Goal: Task Accomplishment & Management: Manage account settings

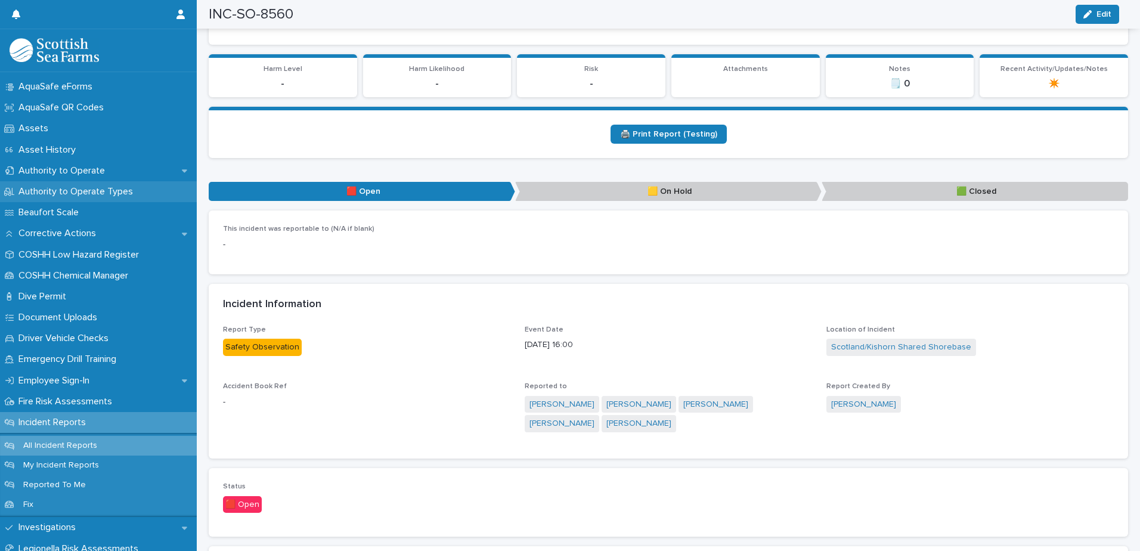
scroll to position [179, 0]
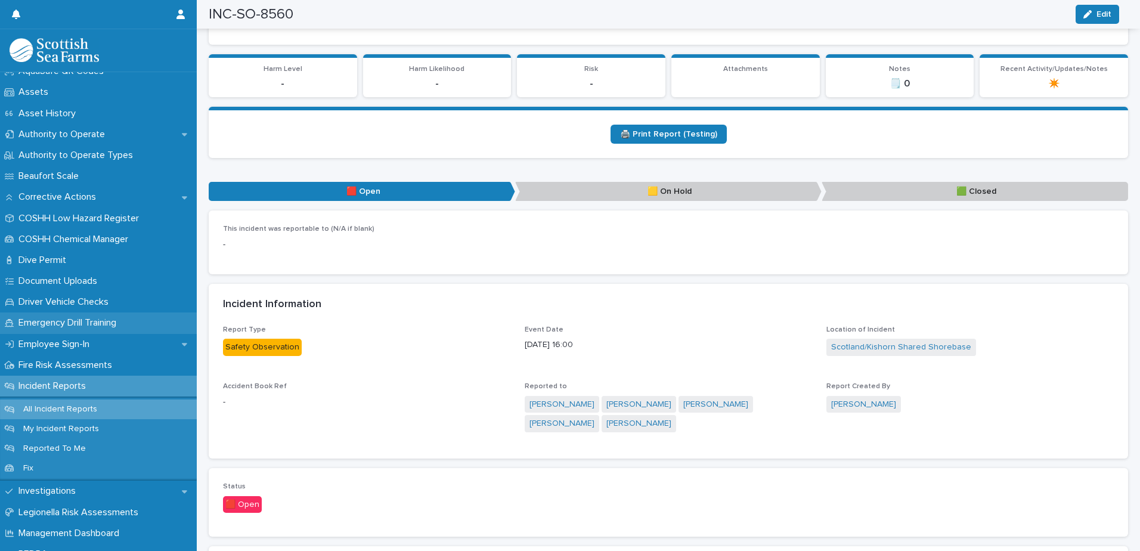
click at [66, 327] on p "Emergency Drill Training" at bounding box center [70, 322] width 112 height 11
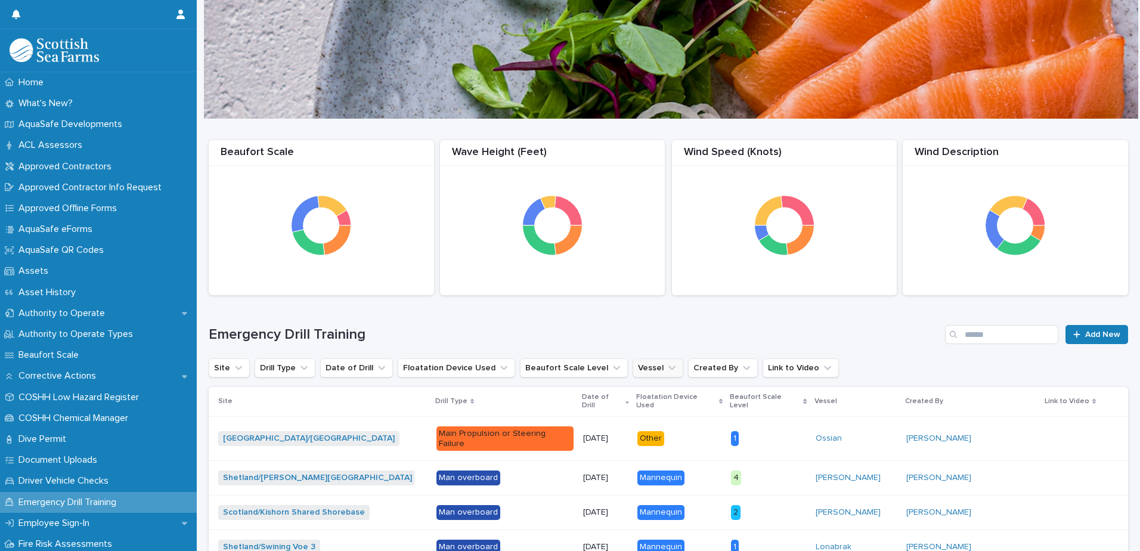
click at [666, 373] on icon "Vessel" at bounding box center [672, 368] width 12 height 12
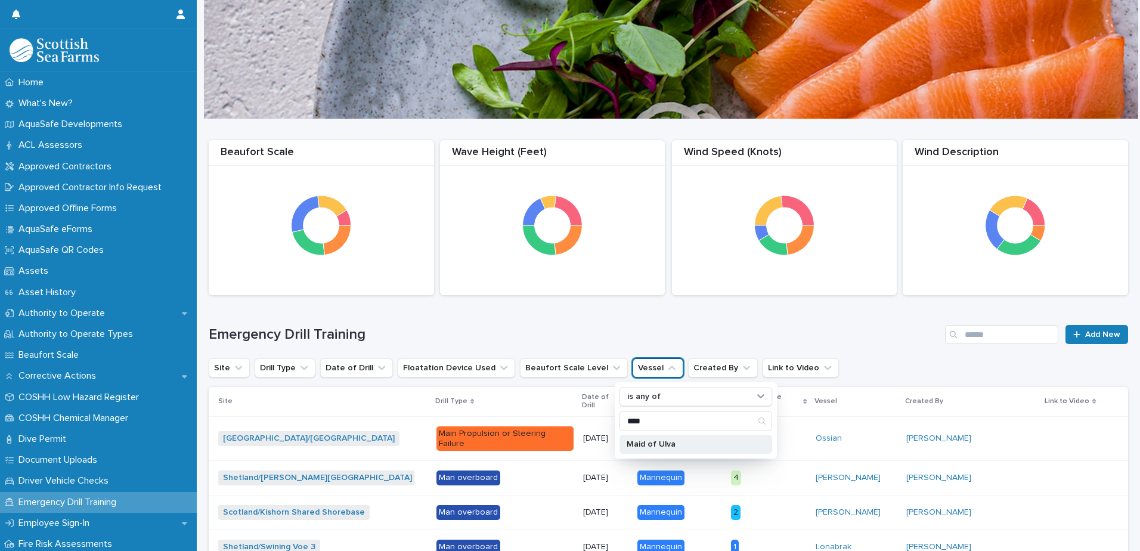
type input "****"
click at [667, 443] on p "Maid of Ulva" at bounding box center [690, 444] width 126 height 8
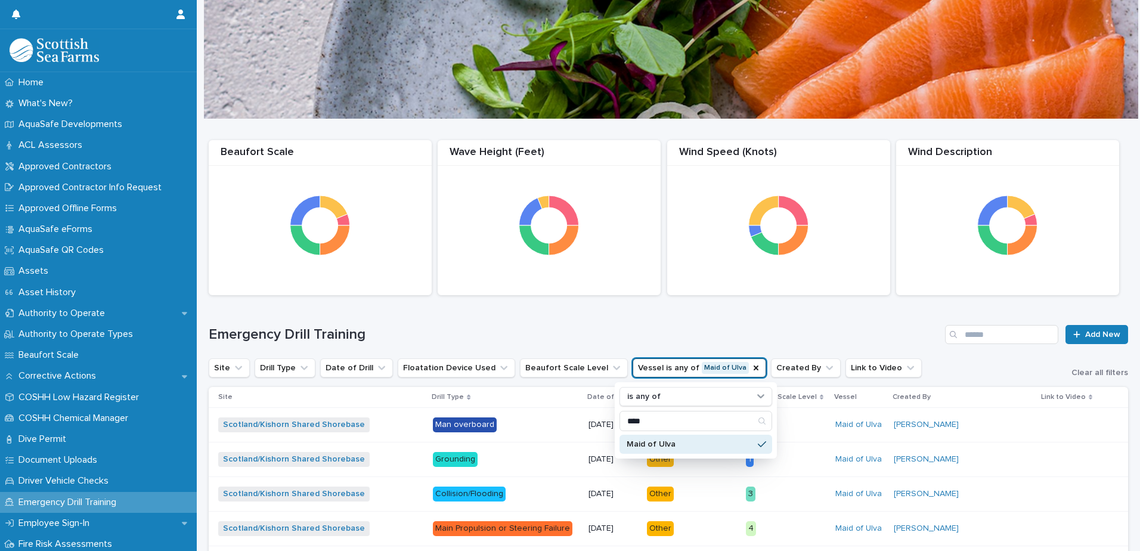
click at [698, 305] on div "Emergency Drill Training Add New" at bounding box center [668, 329] width 919 height 57
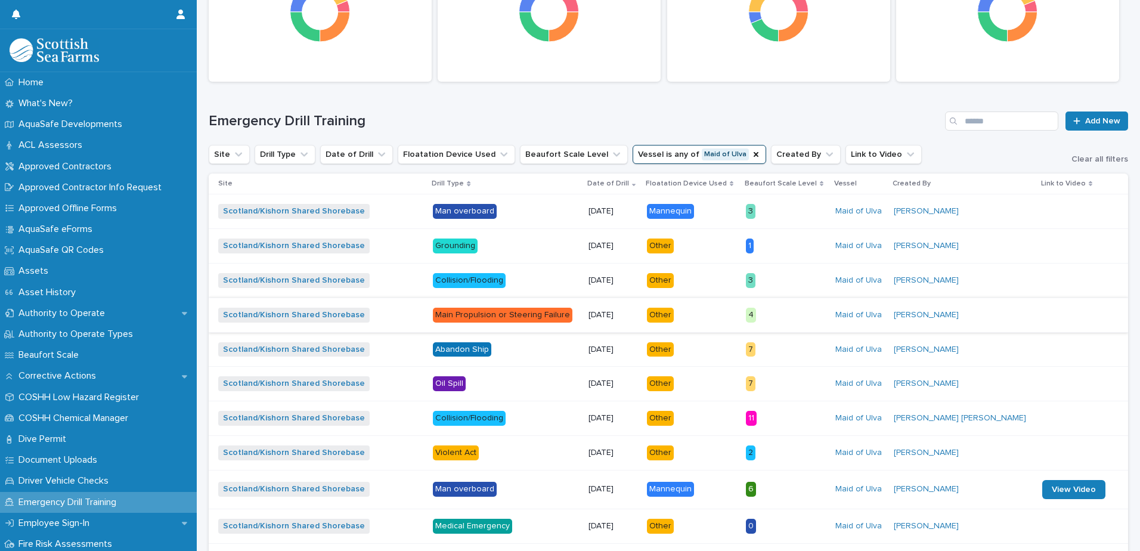
scroll to position [238, 0]
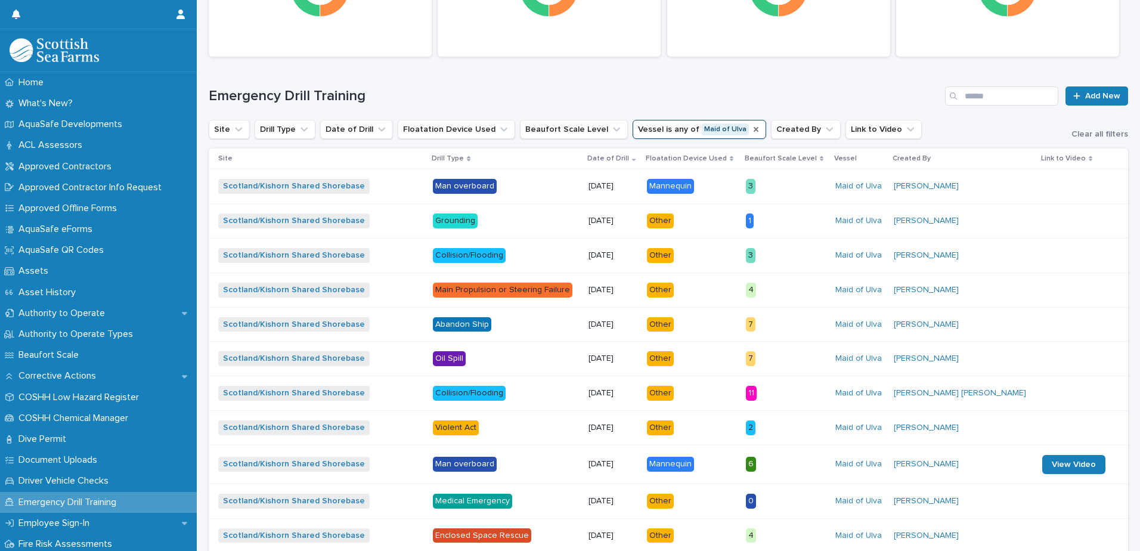
click at [753, 131] on icon "Vessel" at bounding box center [755, 129] width 5 height 5
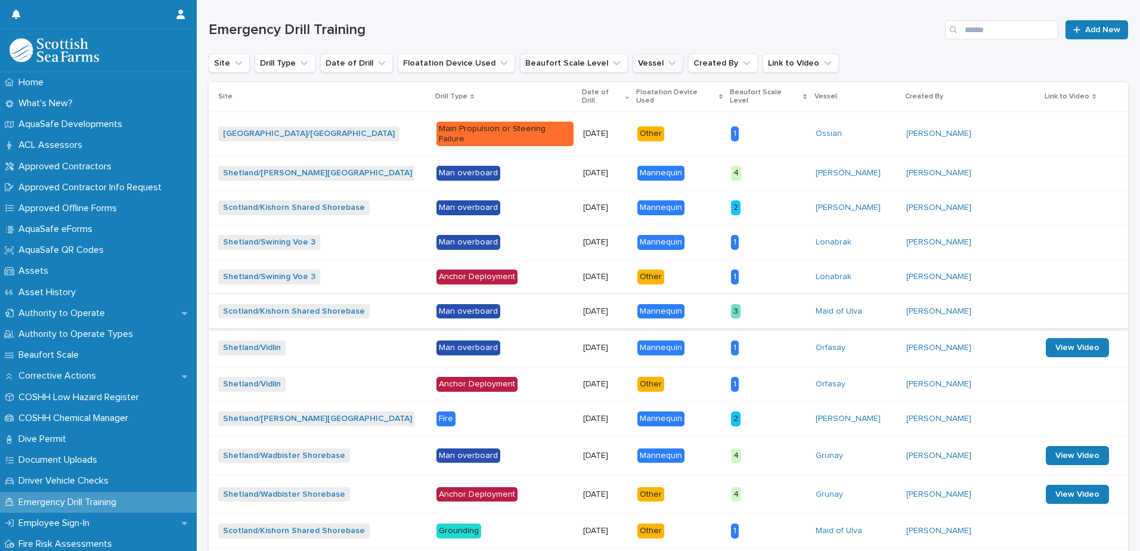
scroll to position [300, 0]
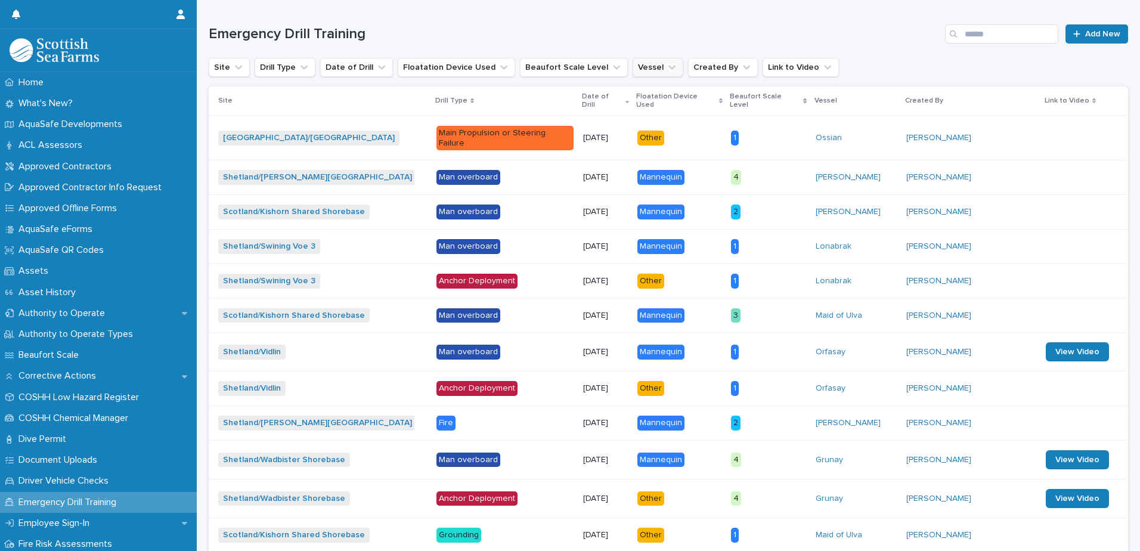
click at [666, 69] on icon "Vessel" at bounding box center [672, 67] width 12 height 12
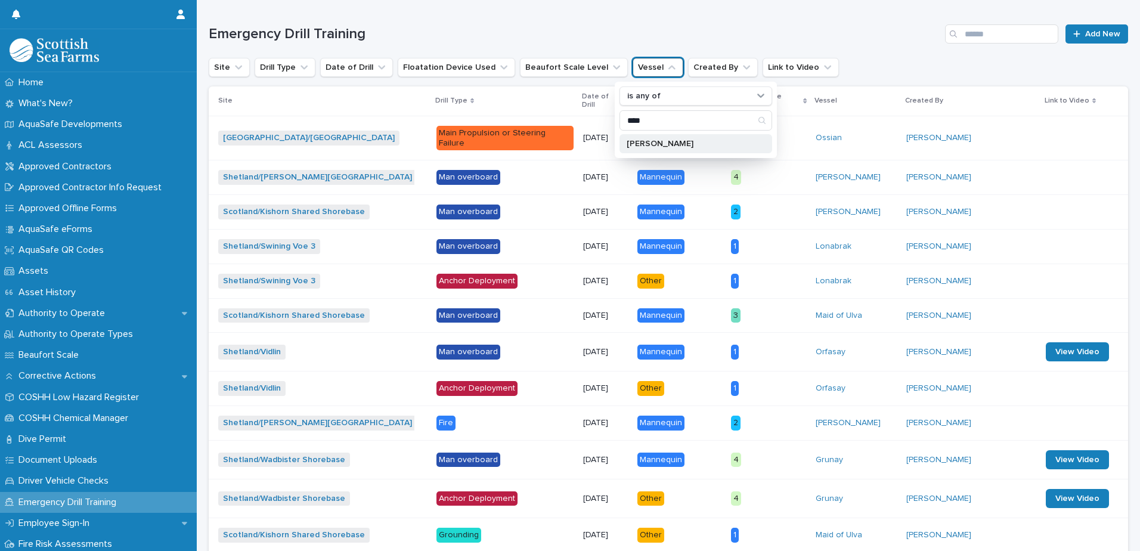
type input "****"
click at [658, 138] on div "[PERSON_NAME]" at bounding box center [695, 143] width 153 height 19
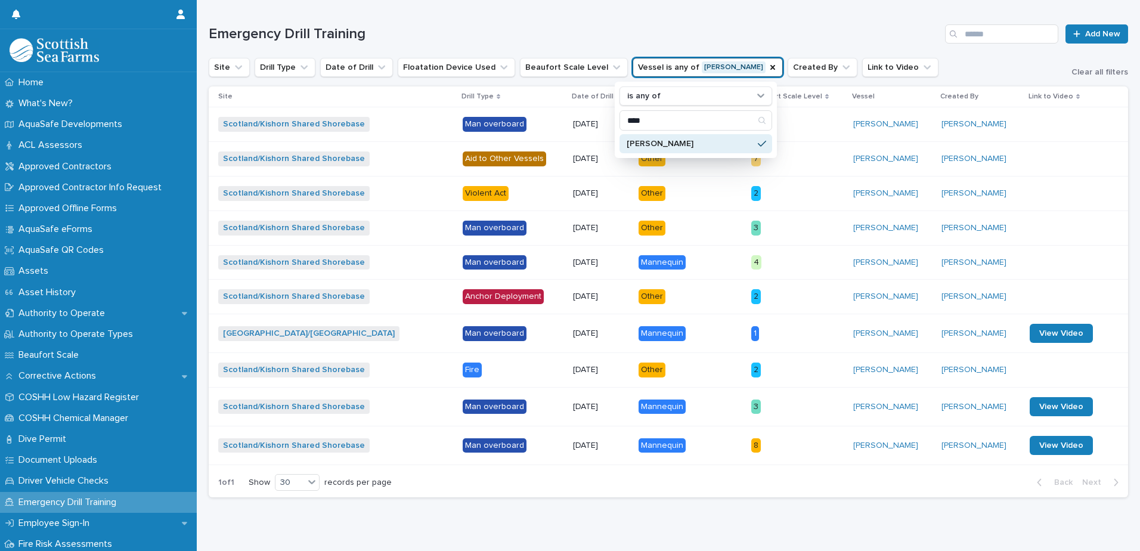
click at [708, 29] on h1 "Emergency Drill Training" at bounding box center [574, 34] width 731 height 17
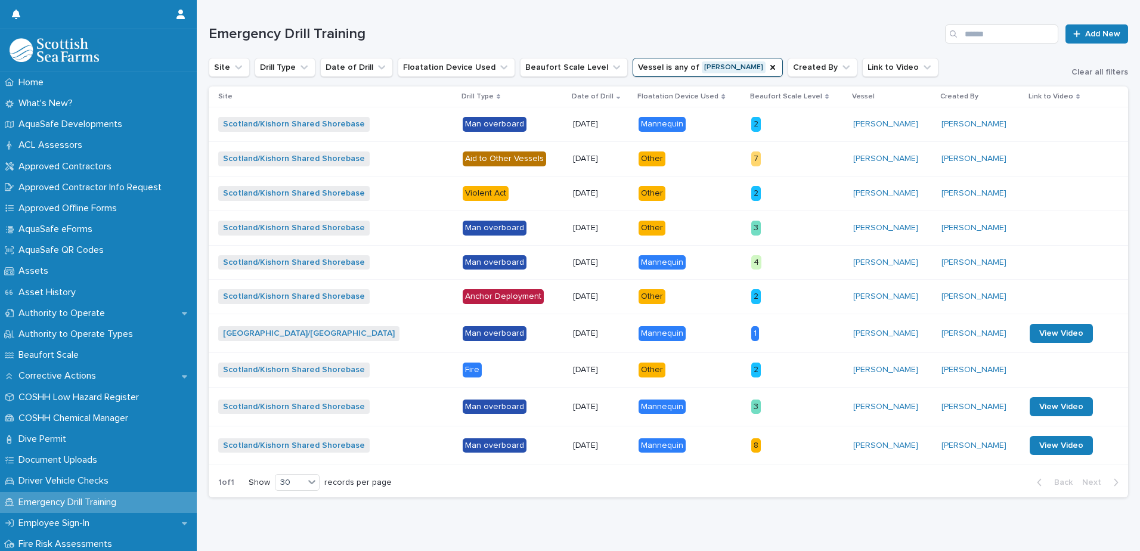
click at [725, 133] on div "Mannequin" at bounding box center [689, 124] width 103 height 24
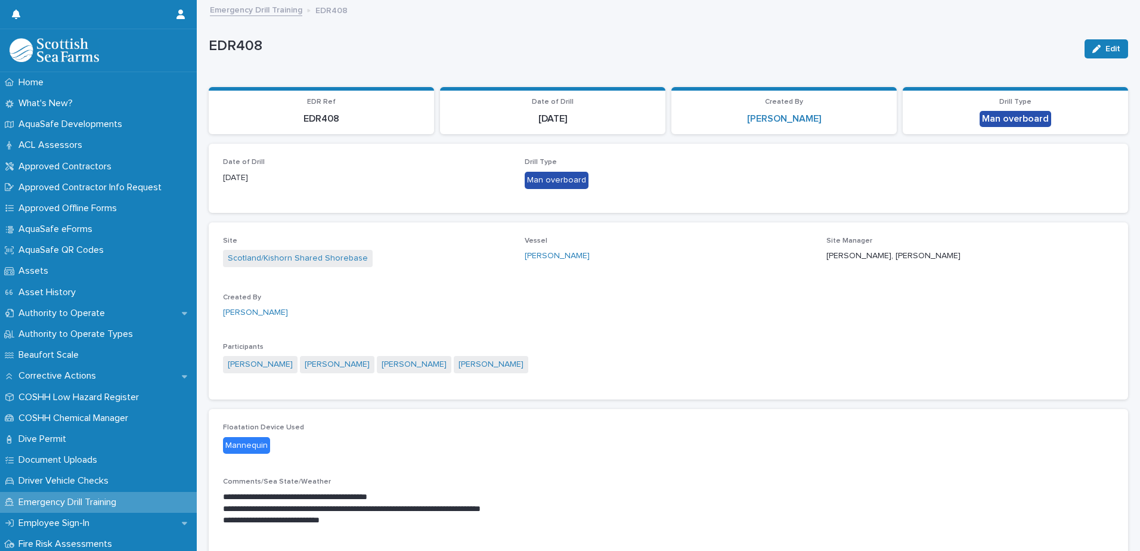
drag, startPoint x: 1106, startPoint y: 48, endPoint x: 993, endPoint y: 92, distance: 121.8
click at [1106, 48] on span "Edit" at bounding box center [1112, 49] width 15 height 8
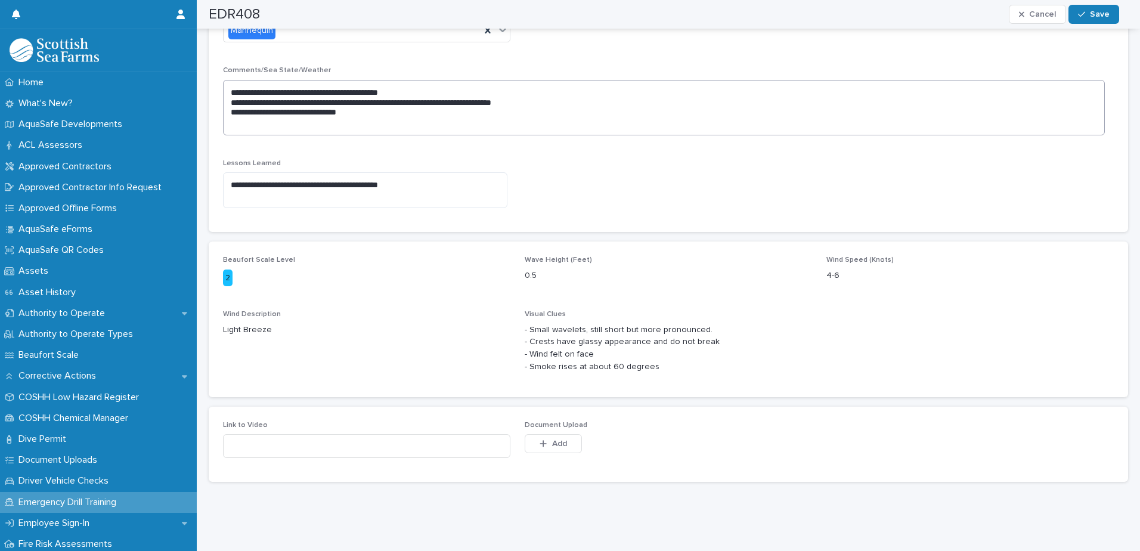
scroll to position [451, 0]
click at [553, 434] on button "Add" at bounding box center [553, 443] width 57 height 19
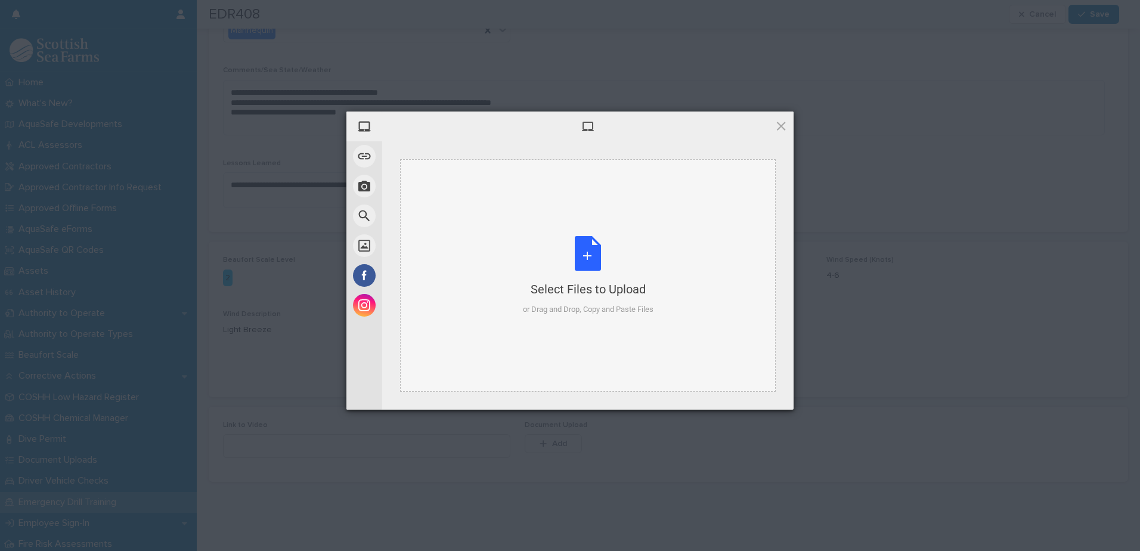
click at [518, 280] on div "Select Files to Upload or Drag and Drop, Copy and Paste Files" at bounding box center [588, 275] width 376 height 232
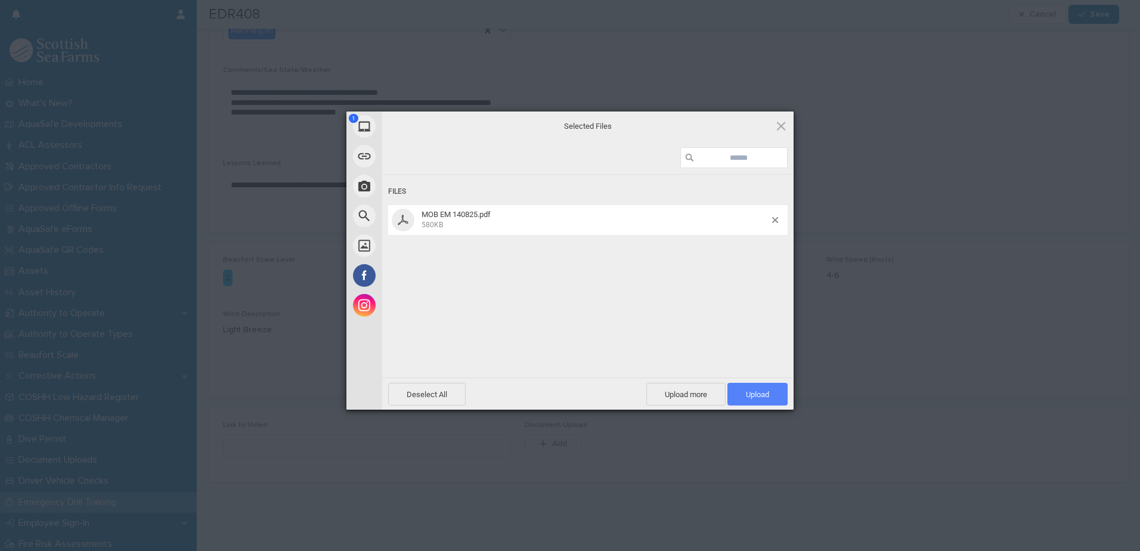
click at [753, 396] on span "Upload 1" at bounding box center [757, 394] width 23 height 9
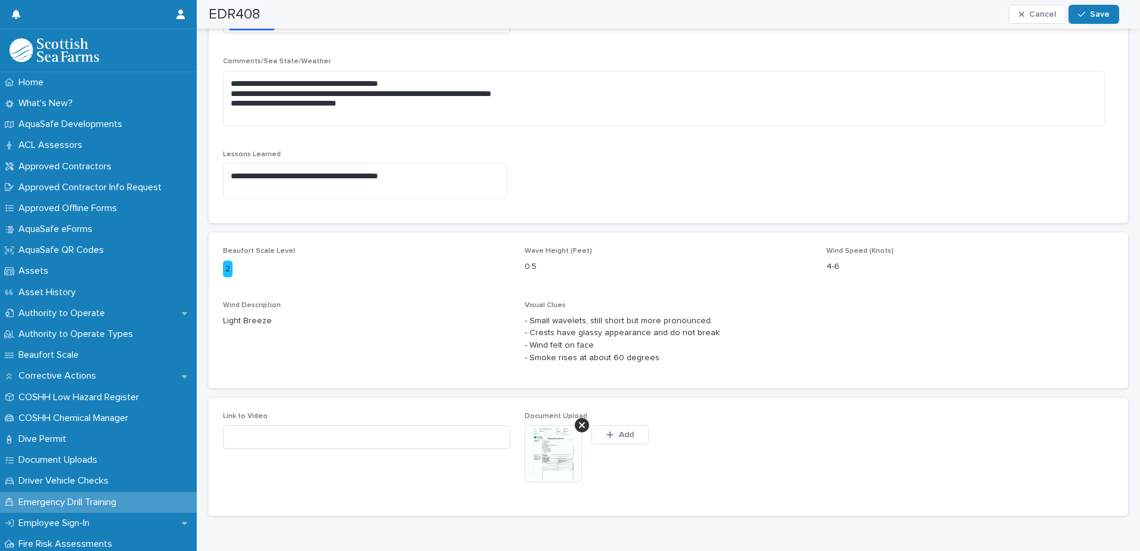
scroll to position [473, 0]
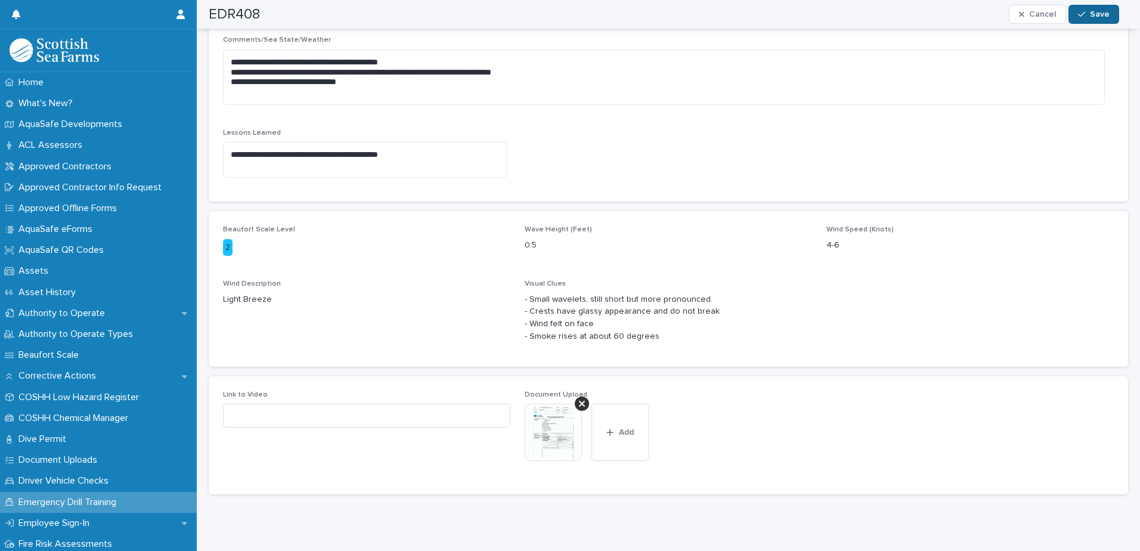
click at [1106, 15] on span "Save" at bounding box center [1100, 14] width 20 height 8
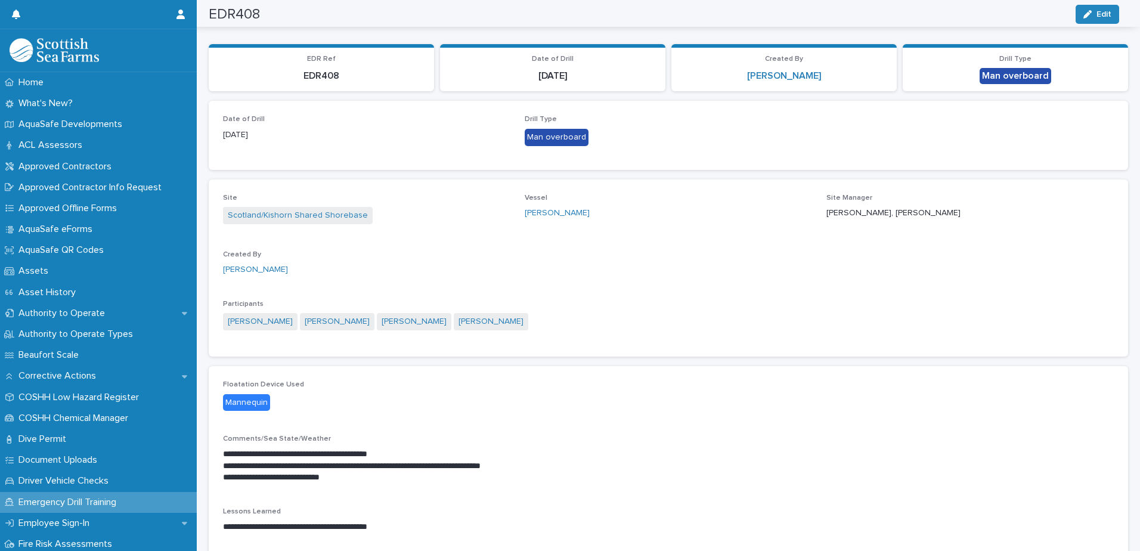
scroll to position [0, 0]
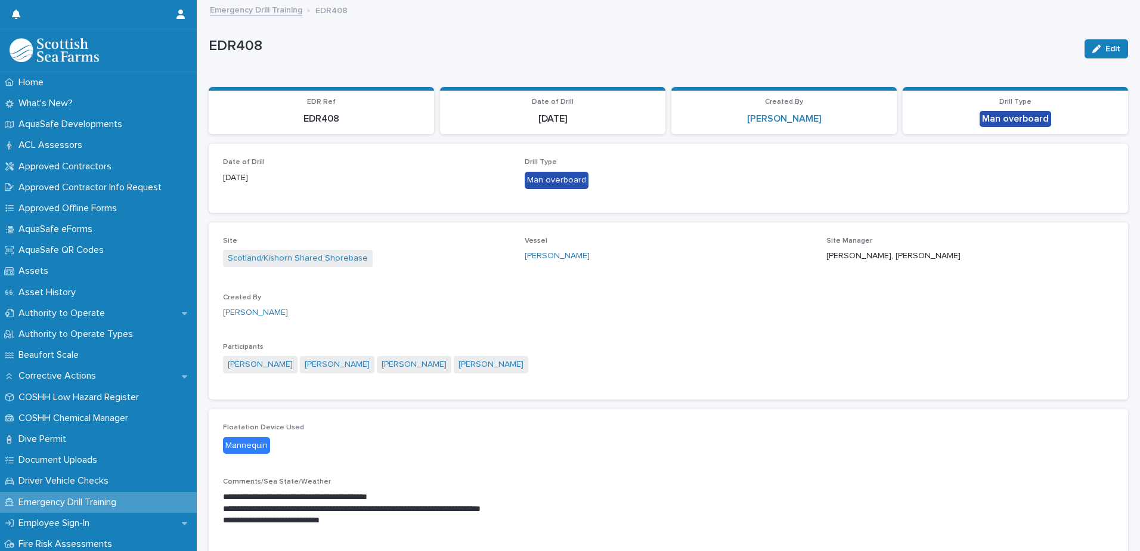
click at [268, 11] on link "Emergency Drill Training" at bounding box center [256, 9] width 92 height 14
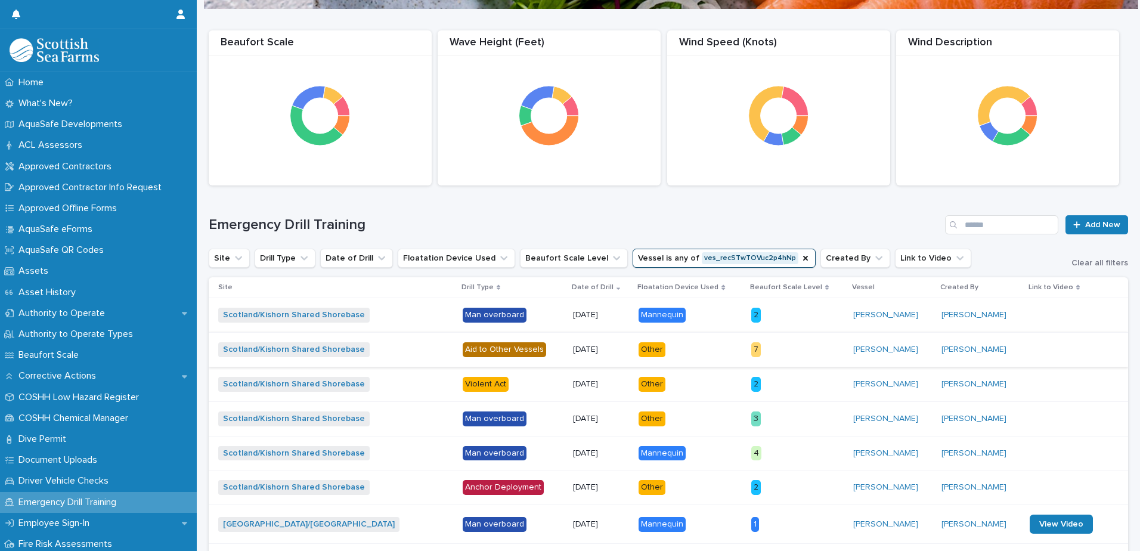
scroll to position [119, 0]
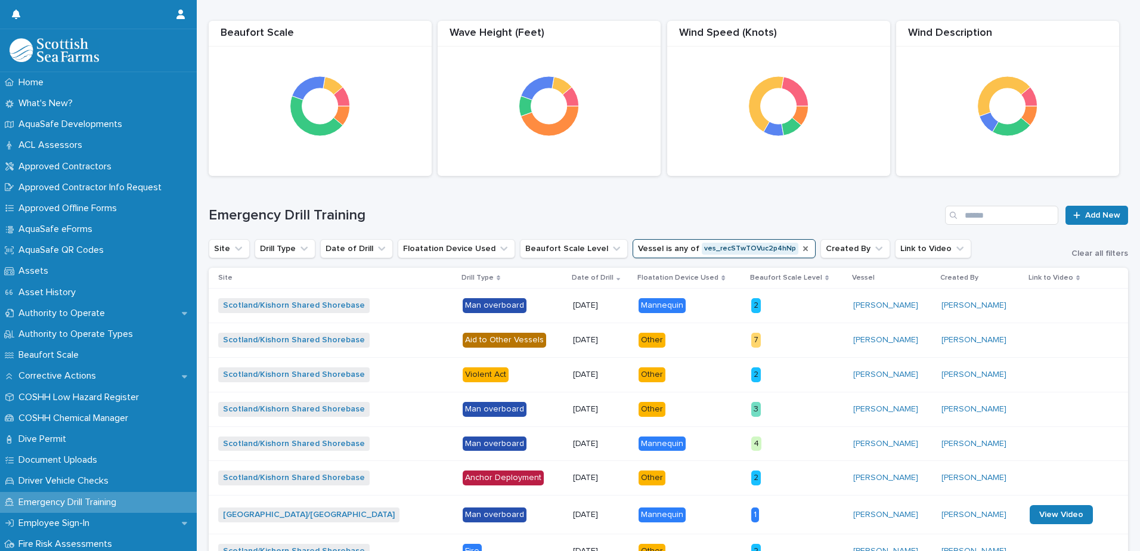
click at [803, 247] on icon "Vessel" at bounding box center [805, 248] width 5 height 5
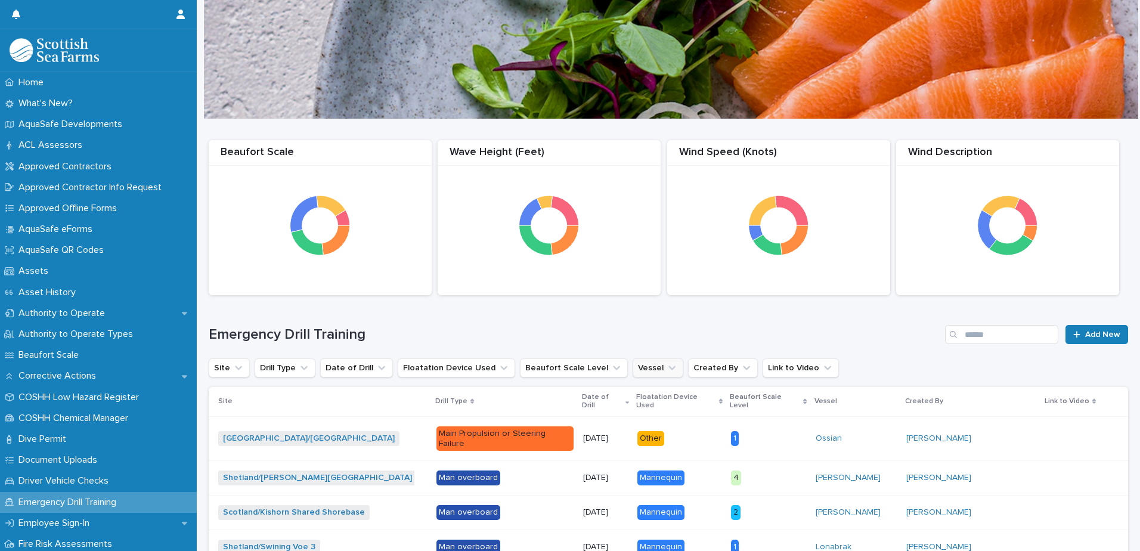
click at [666, 364] on icon "Vessel" at bounding box center [672, 368] width 12 height 12
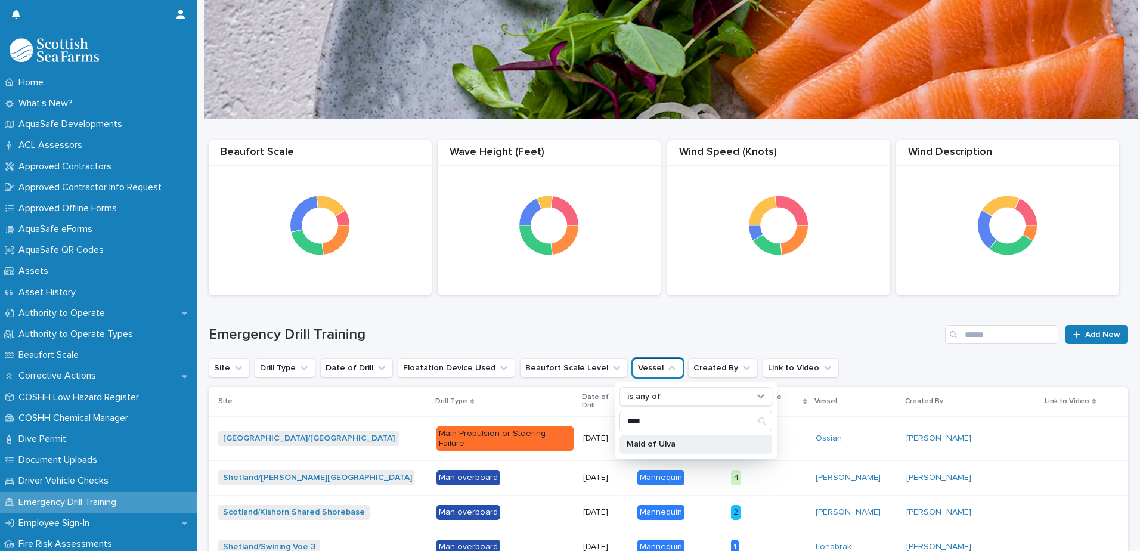
type input "****"
click at [683, 443] on p "Maid of Ulva" at bounding box center [690, 444] width 126 height 8
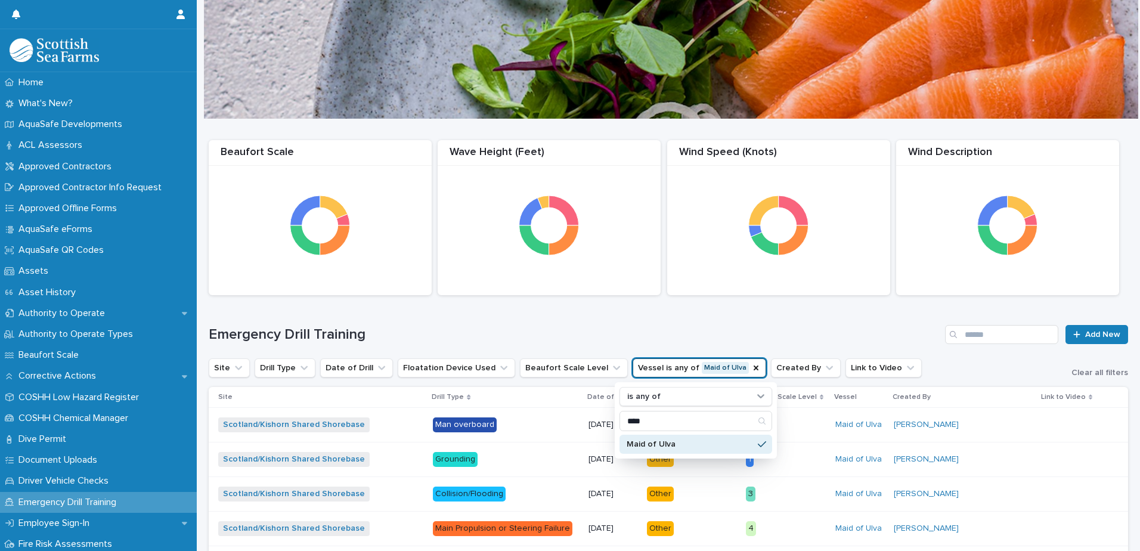
click at [845, 309] on div "Emergency Drill Training Add New" at bounding box center [668, 329] width 919 height 57
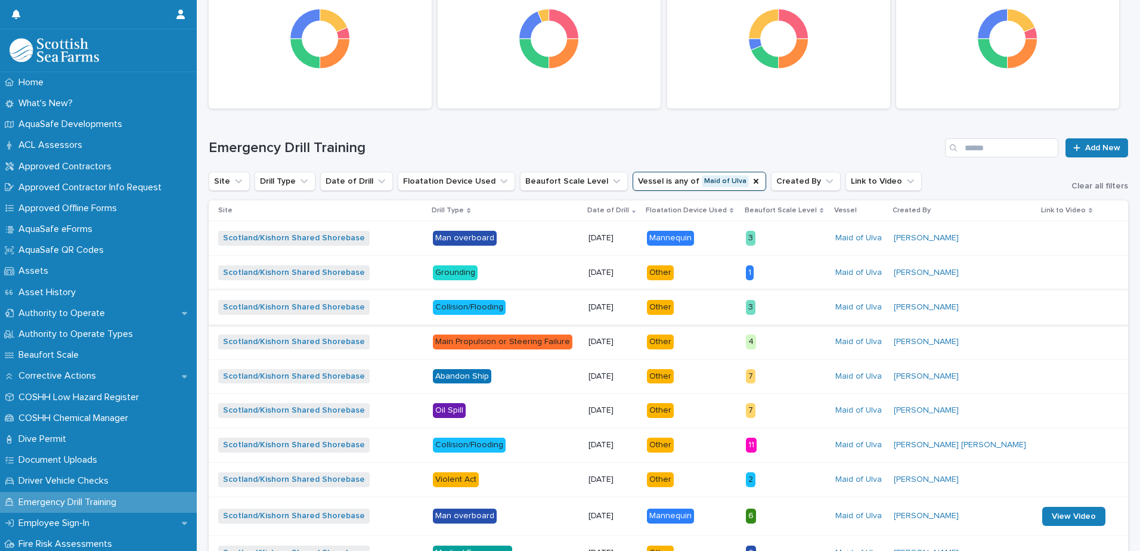
scroll to position [238, 0]
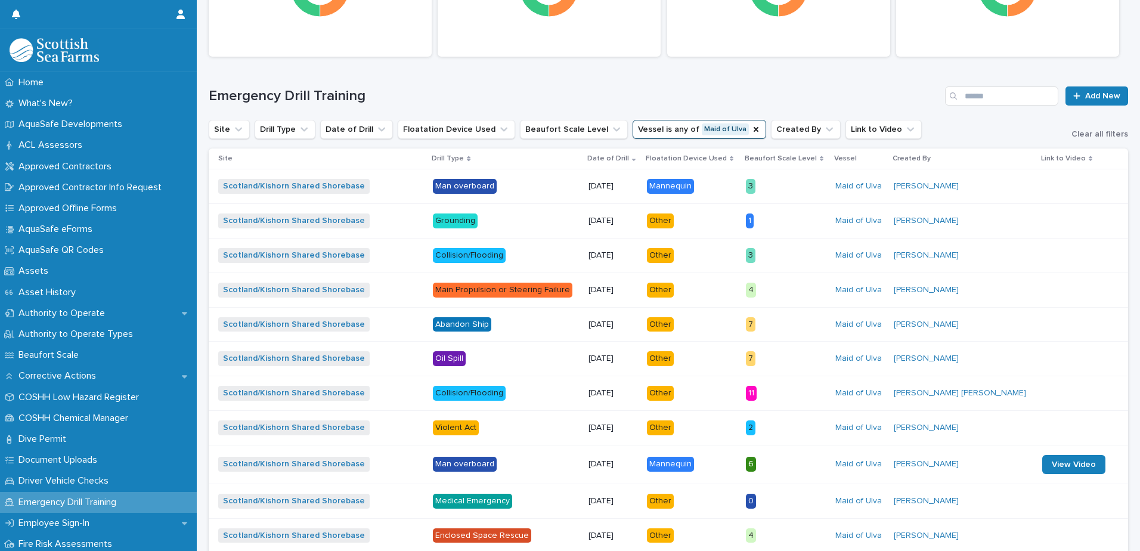
click at [803, 184] on p "3" at bounding box center [786, 186] width 80 height 15
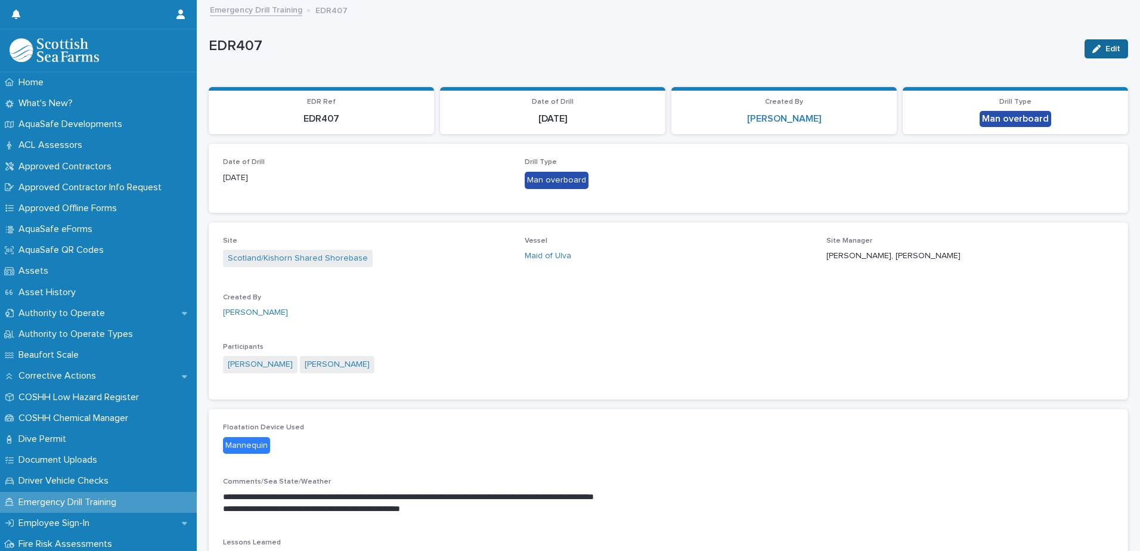
click at [1105, 51] on span "Edit" at bounding box center [1112, 49] width 15 height 8
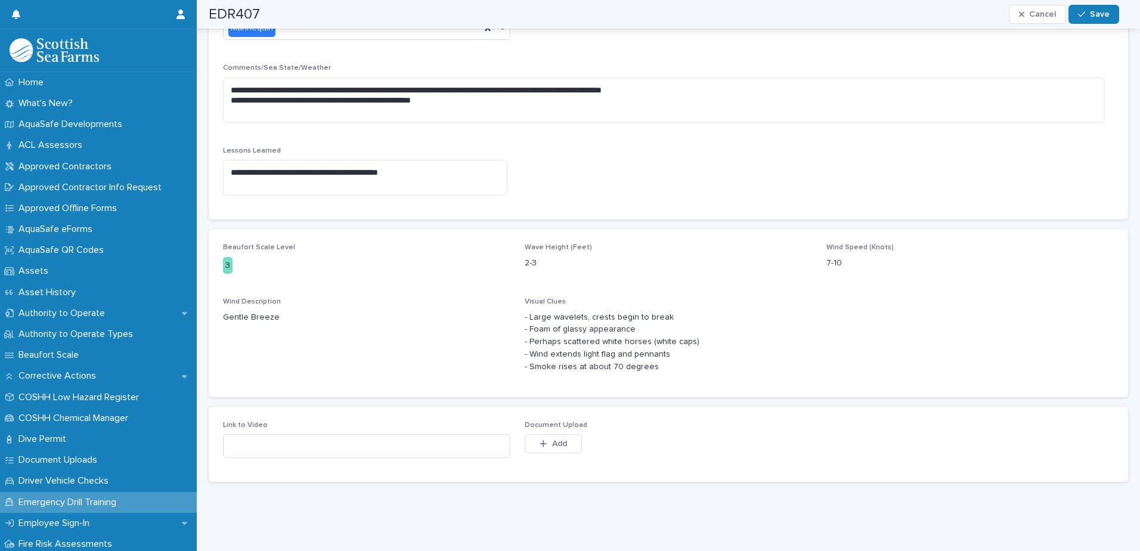
scroll to position [454, 0]
click at [562, 434] on button "Add" at bounding box center [553, 443] width 57 height 19
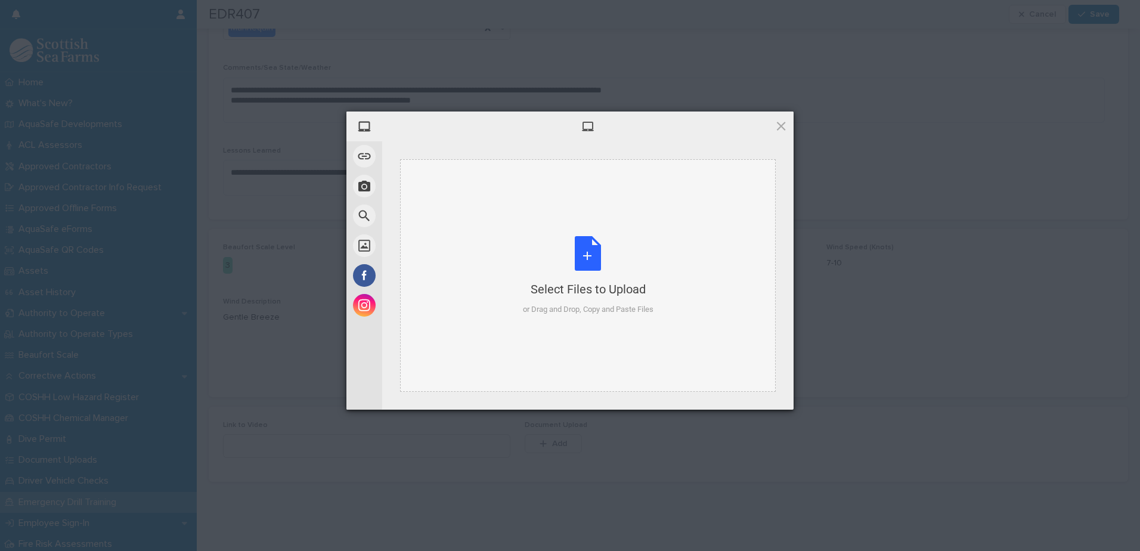
click at [550, 281] on div "Select Files to Upload" at bounding box center [588, 289] width 131 height 17
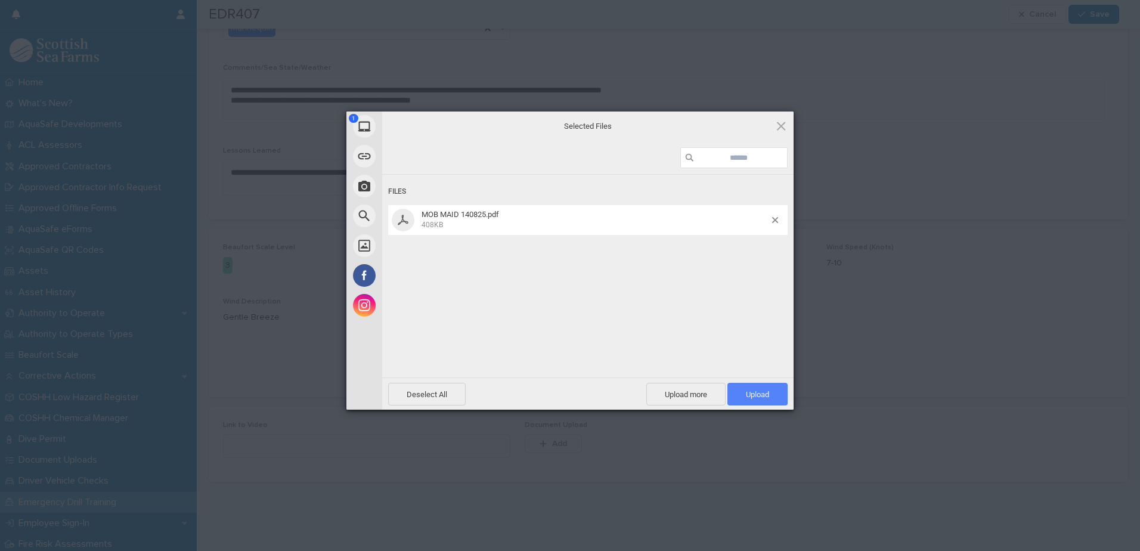
click at [751, 397] on span "Upload 1" at bounding box center [757, 394] width 23 height 9
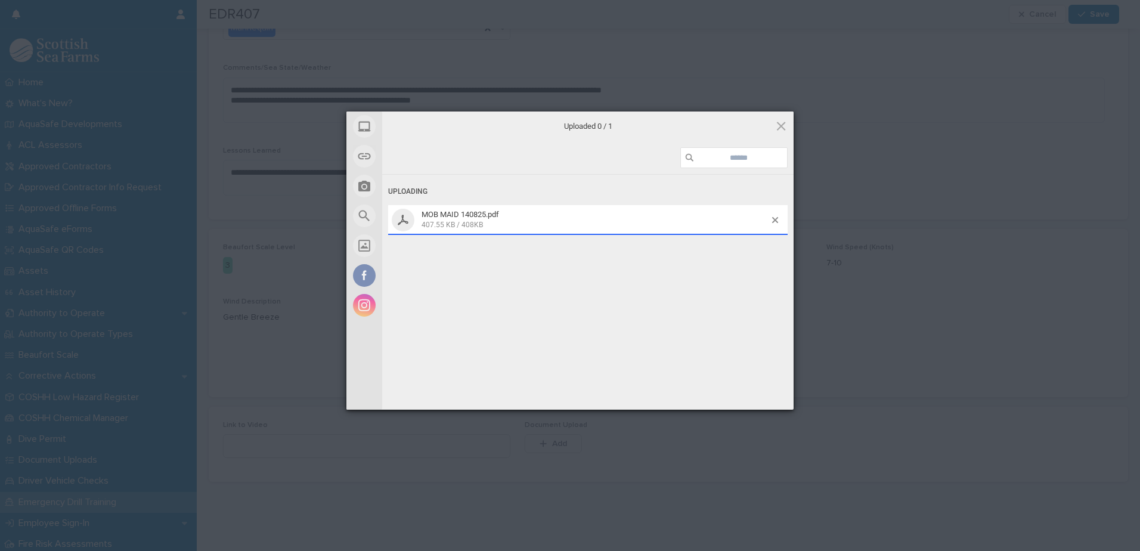
scroll to position [475, 0]
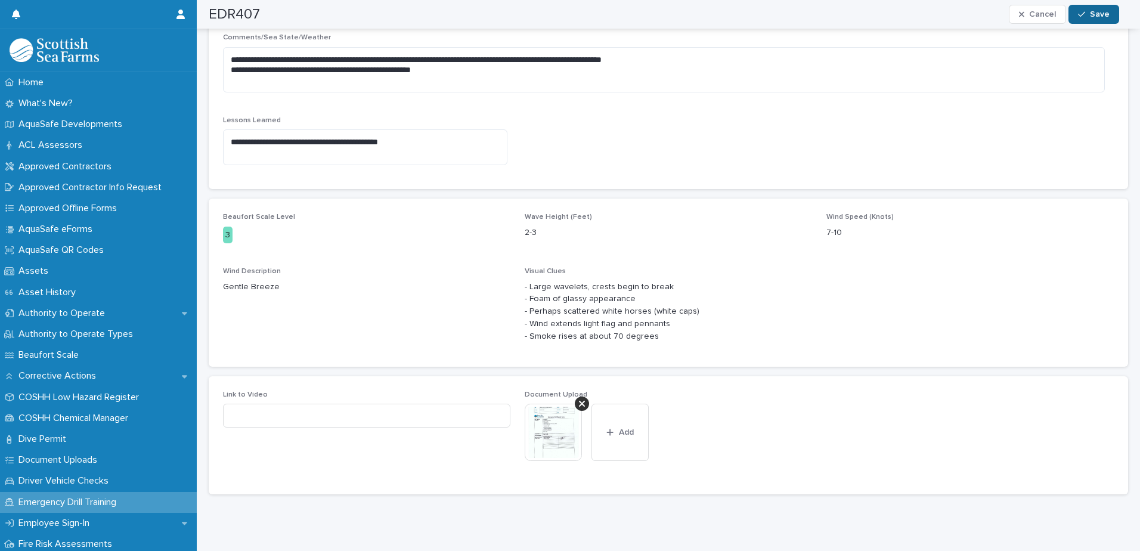
click at [1109, 14] on button "Save" at bounding box center [1093, 14] width 51 height 19
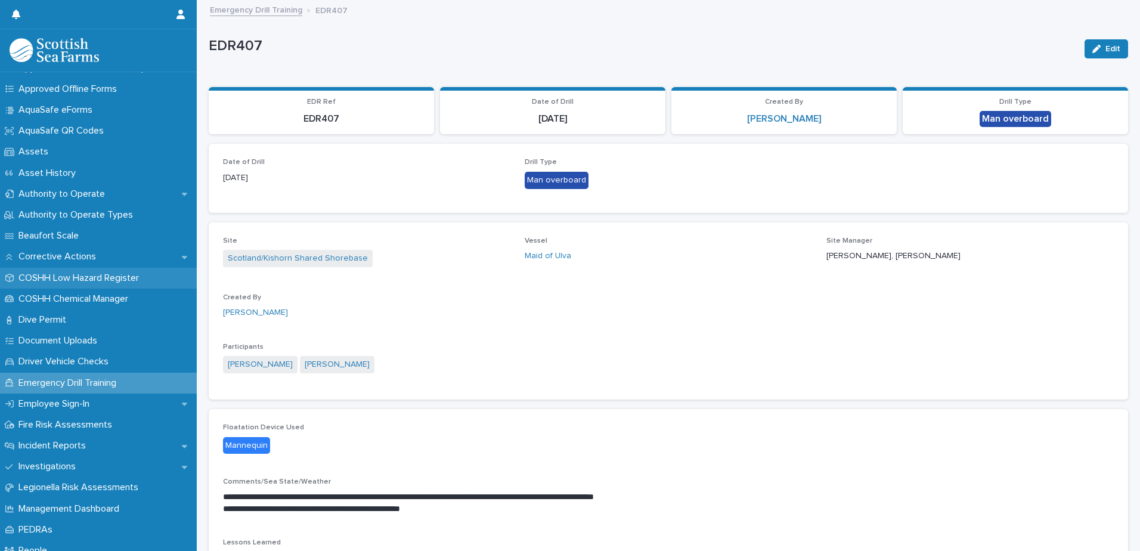
scroll to position [179, 0]
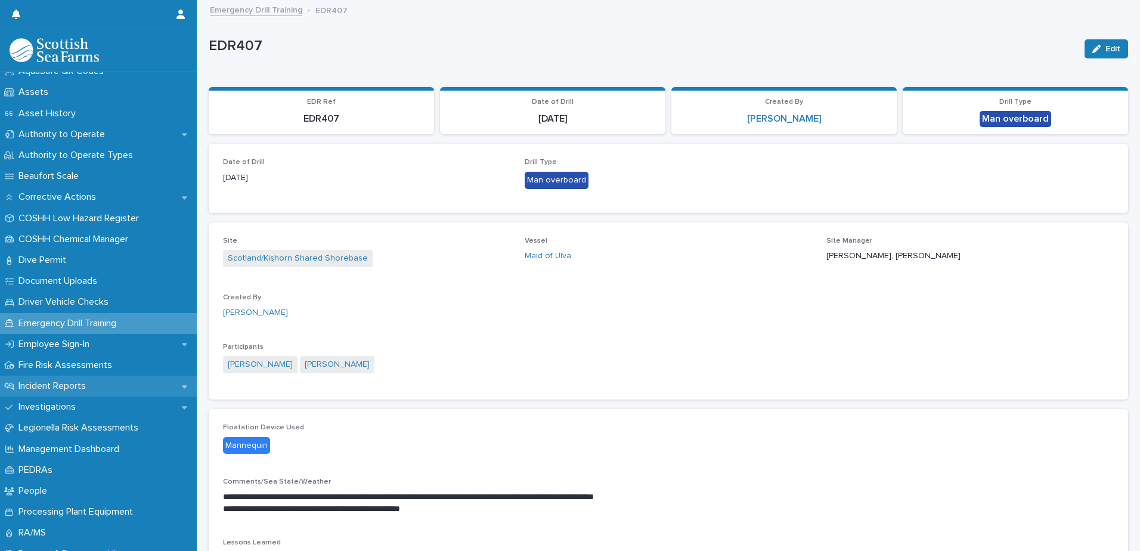
click at [63, 380] on div "Incident Reports" at bounding box center [98, 386] width 197 height 21
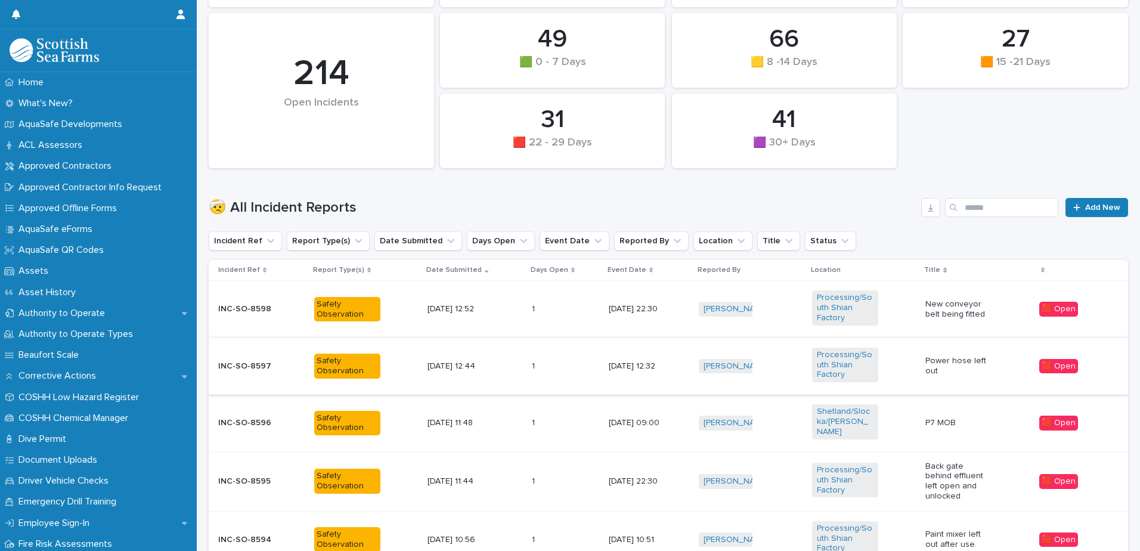
scroll to position [238, 0]
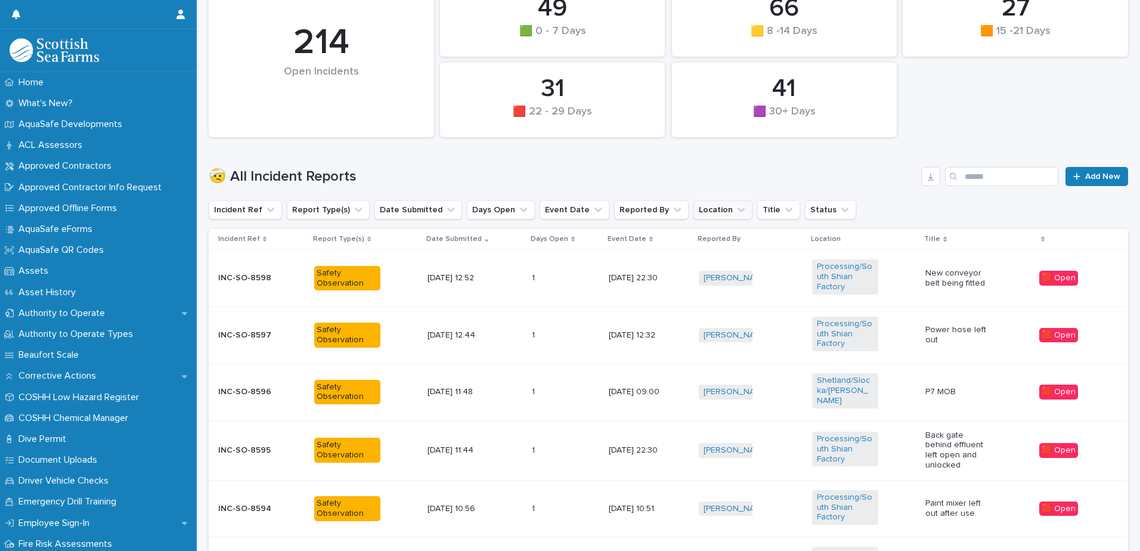
click at [707, 215] on button "Location" at bounding box center [722, 209] width 59 height 19
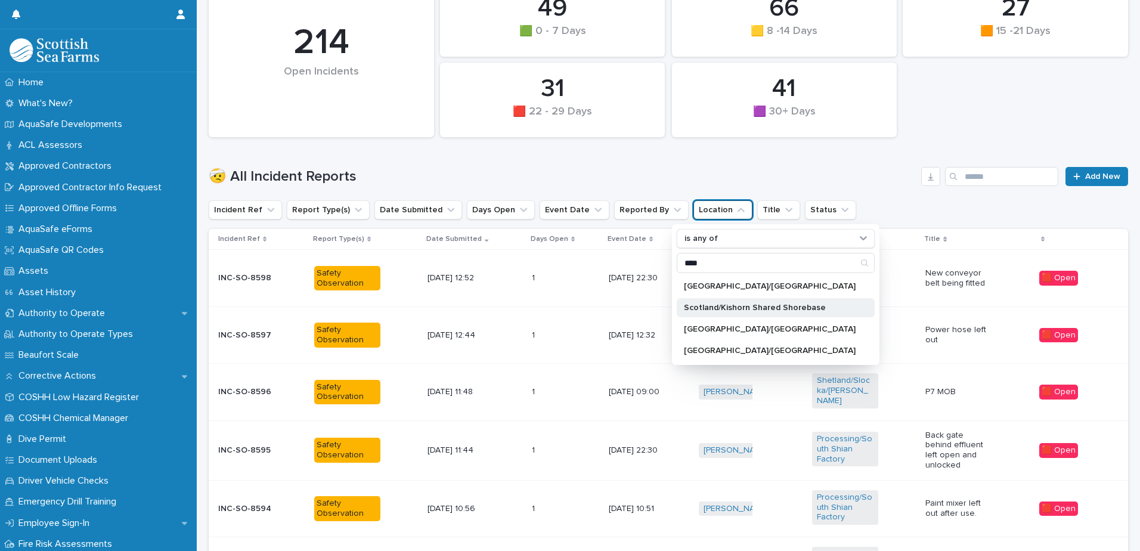
type input "****"
click at [697, 302] on div "Scotland/Kishorn Shared Shorebase" at bounding box center [776, 307] width 198 height 19
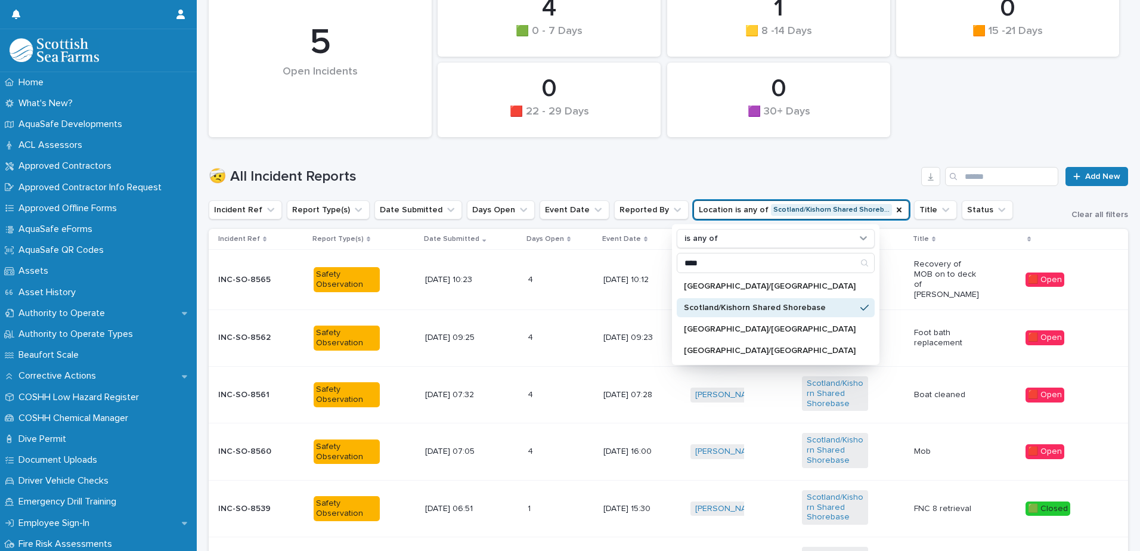
click at [736, 178] on h1 "🤕 All Incident Reports" at bounding box center [563, 176] width 708 height 17
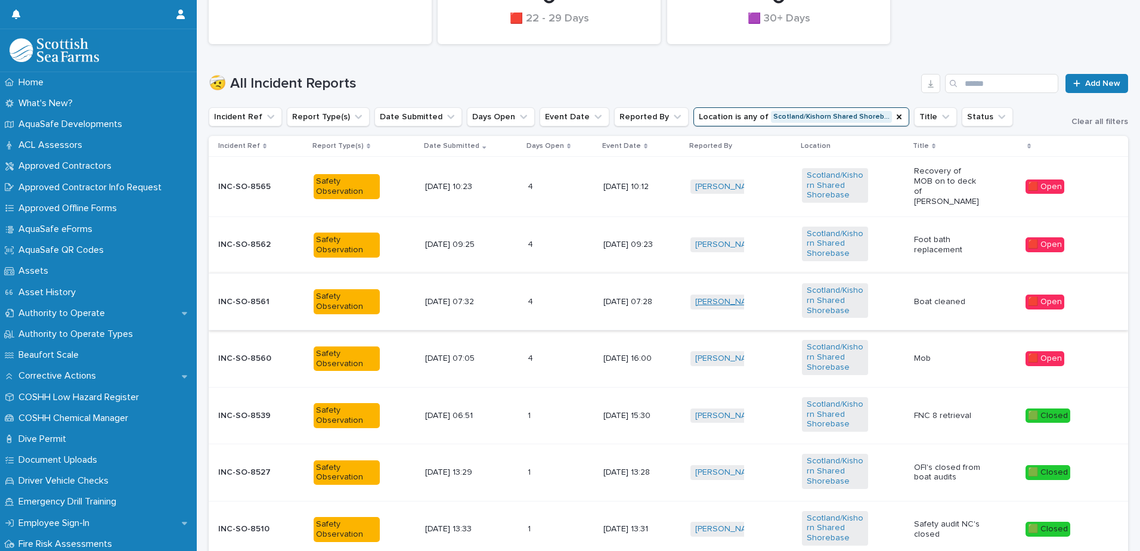
scroll to position [358, 0]
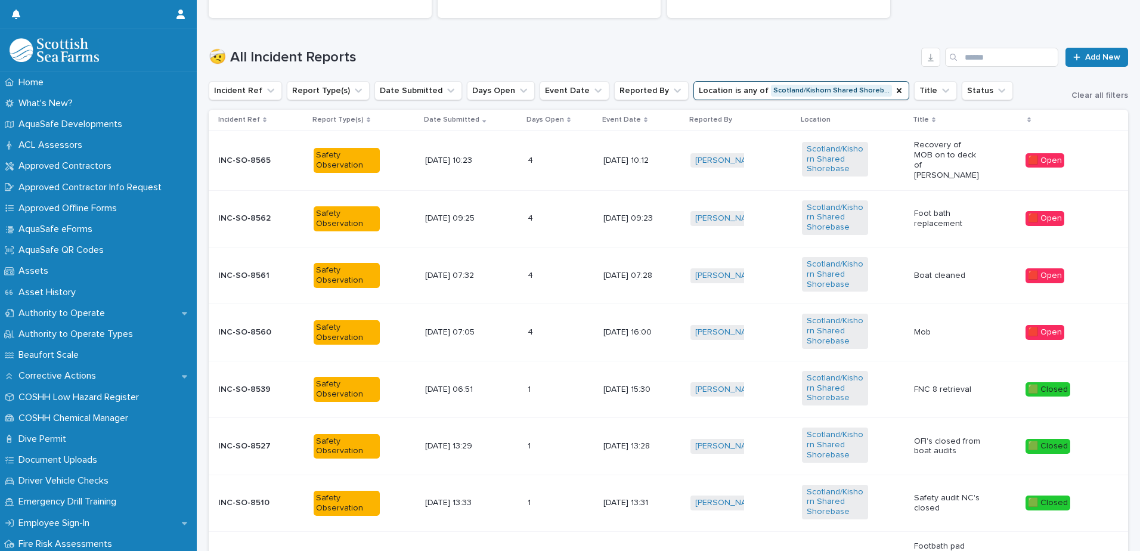
click at [677, 330] on div "[DATE] 16:00" at bounding box center [641, 332] width 77 height 20
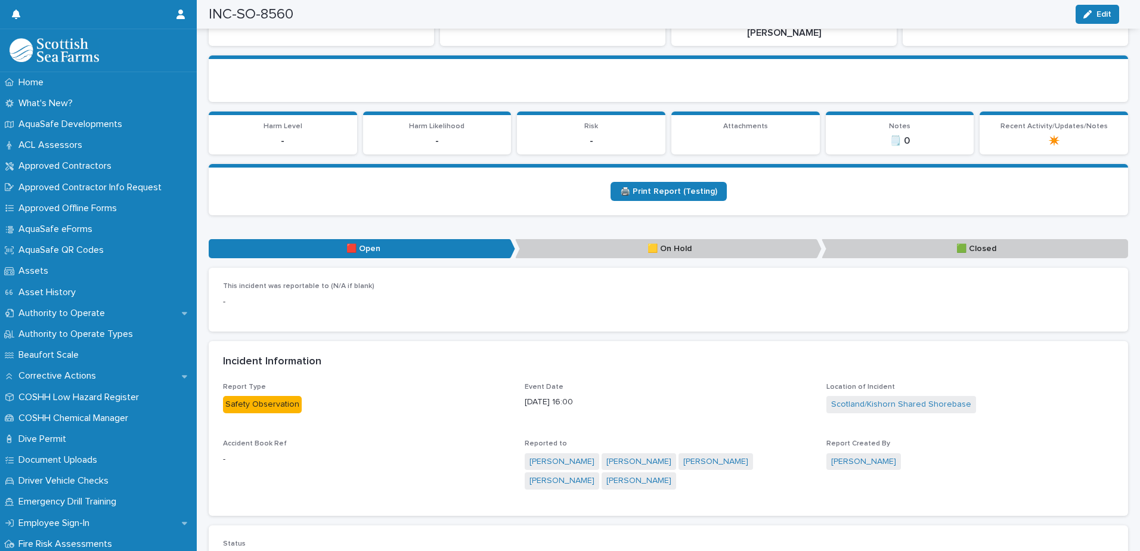
scroll to position [238, 0]
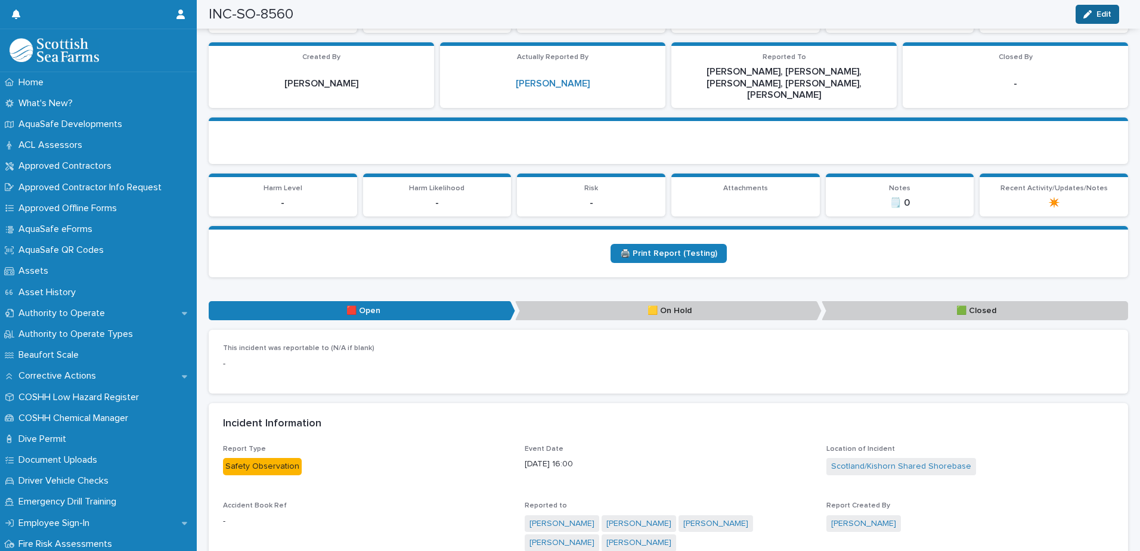
click at [1096, 14] on span "Edit" at bounding box center [1103, 14] width 15 height 8
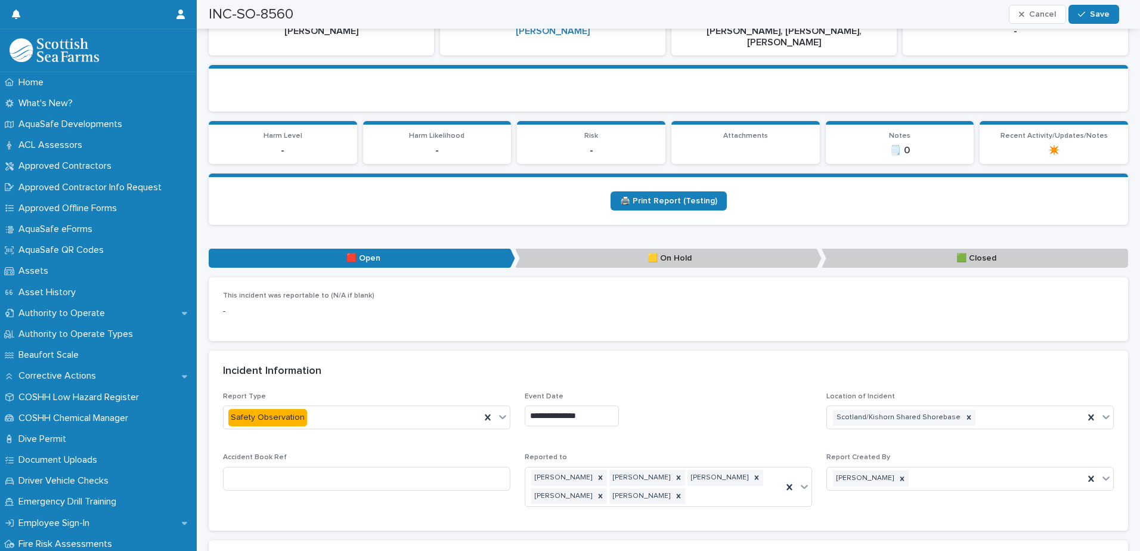
scroll to position [477, 0]
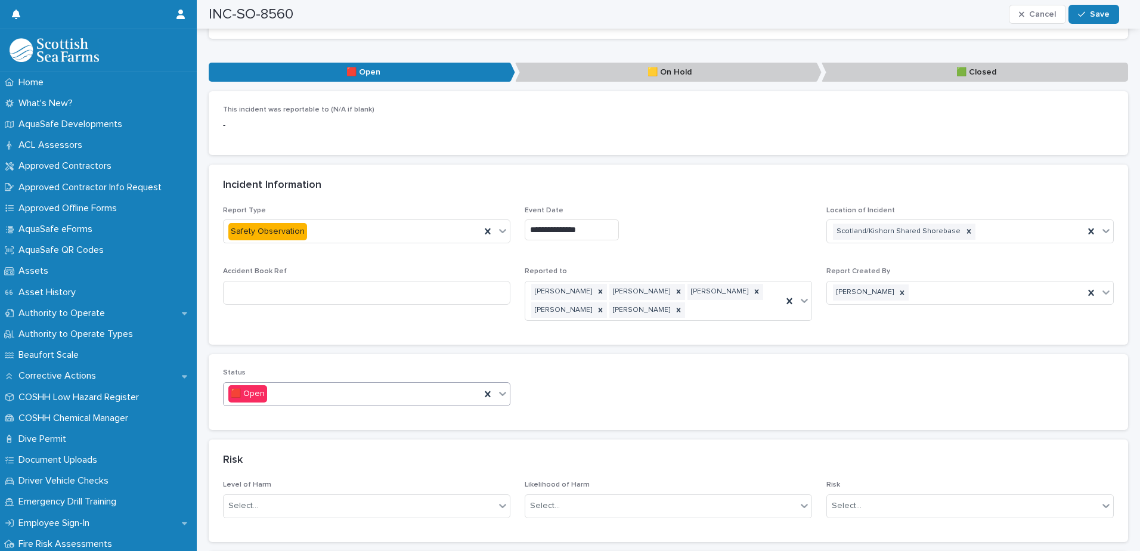
click at [500, 387] on icon at bounding box center [503, 393] width 12 height 12
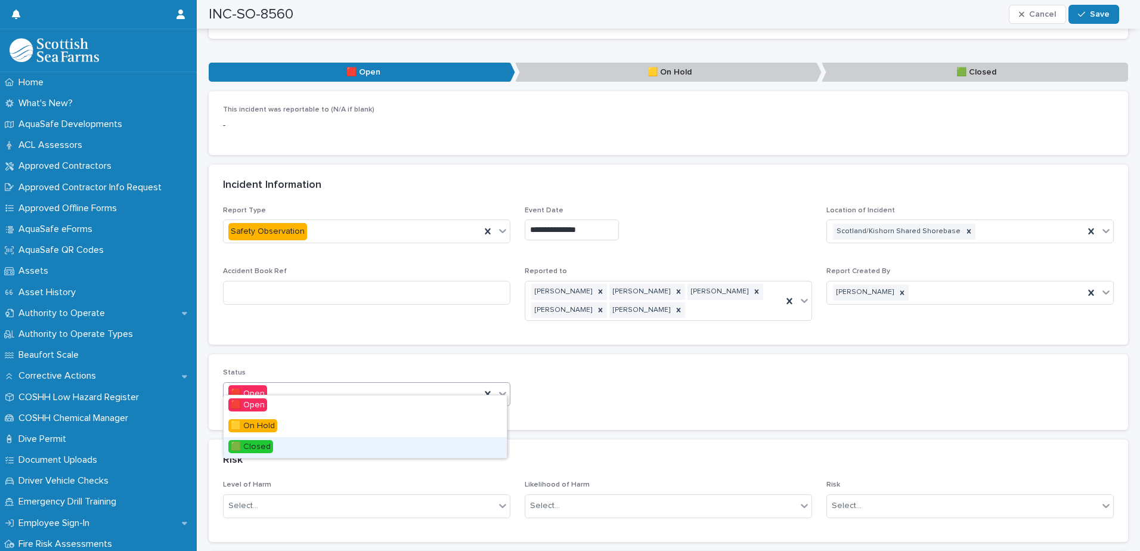
click at [432, 447] on div "🟩 Closed" at bounding box center [365, 447] width 283 height 21
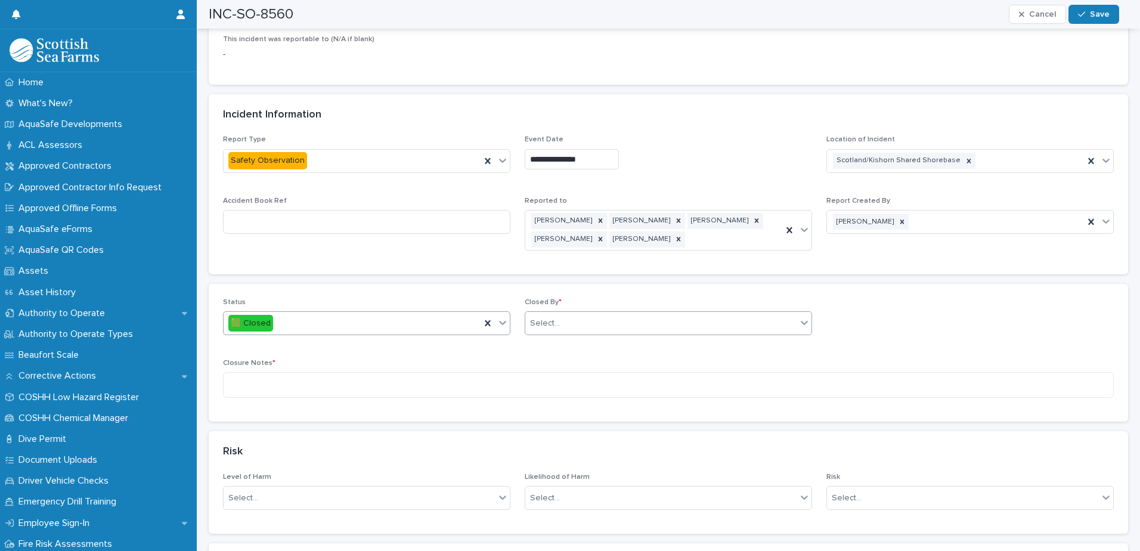
click at [578, 311] on div "Select..." at bounding box center [668, 323] width 287 height 24
type input "******"
click at [576, 353] on div "[PERSON_NAME]" at bounding box center [663, 355] width 283 height 21
click at [563, 372] on textarea at bounding box center [668, 385] width 891 height 26
type textarea "**********"
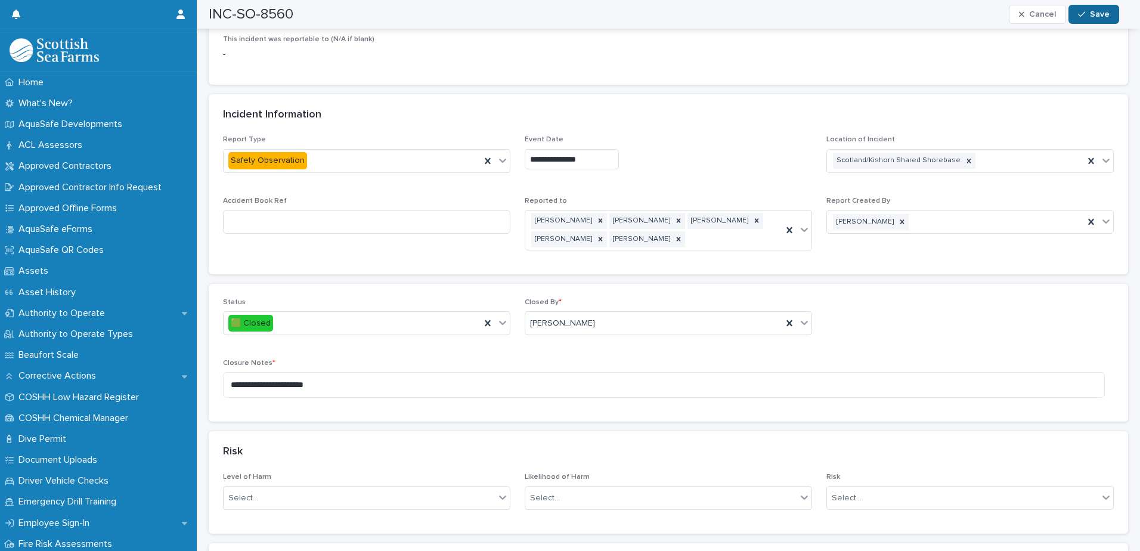
click at [1100, 13] on span "Save" at bounding box center [1100, 14] width 20 height 8
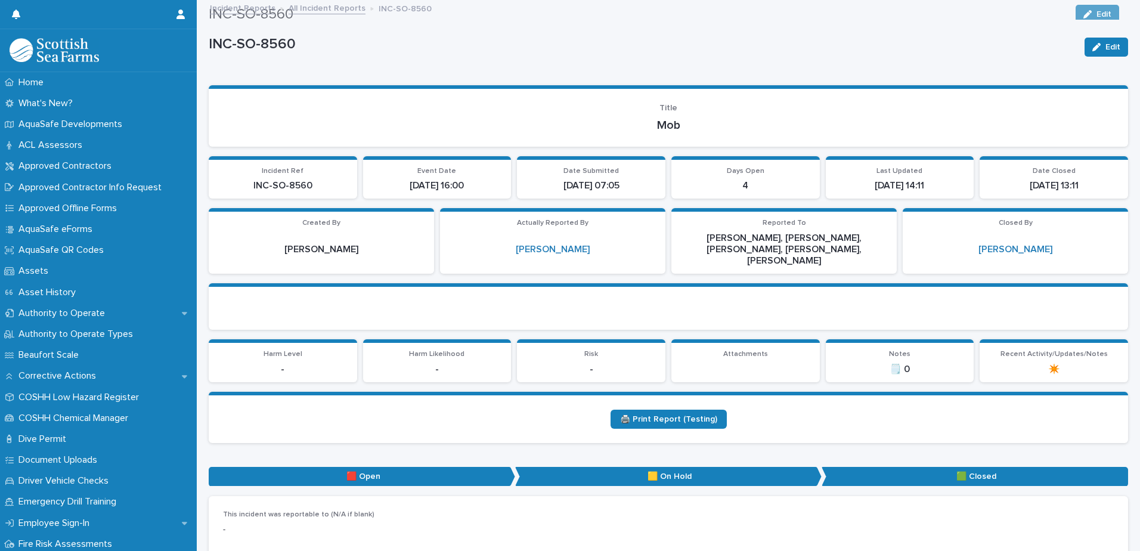
scroll to position [0, 0]
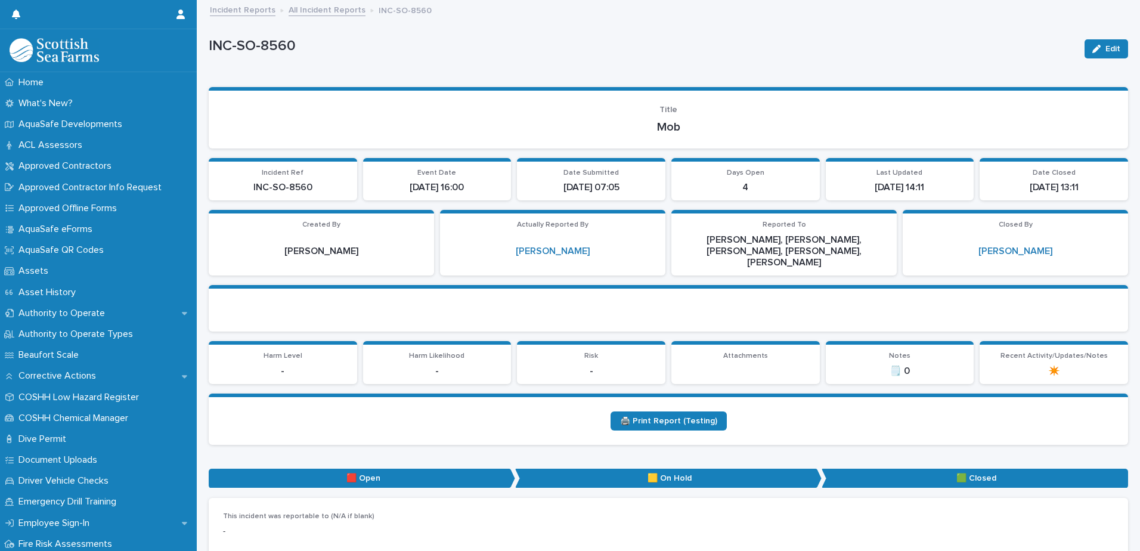
click at [299, 9] on link "All Incident Reports" at bounding box center [327, 9] width 77 height 14
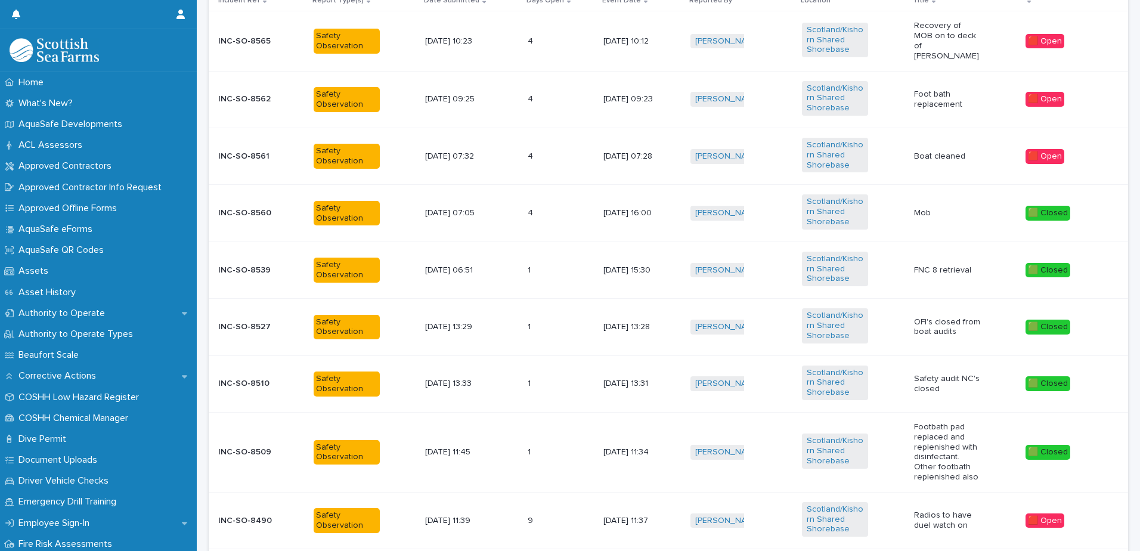
scroll to position [358, 0]
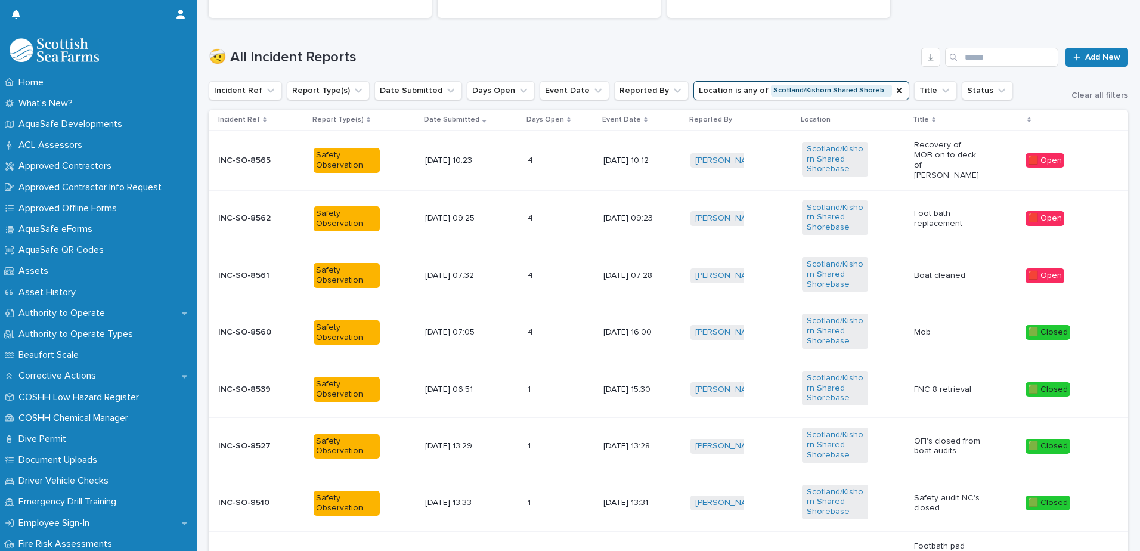
click at [562, 277] on div "4 4" at bounding box center [561, 276] width 66 height 20
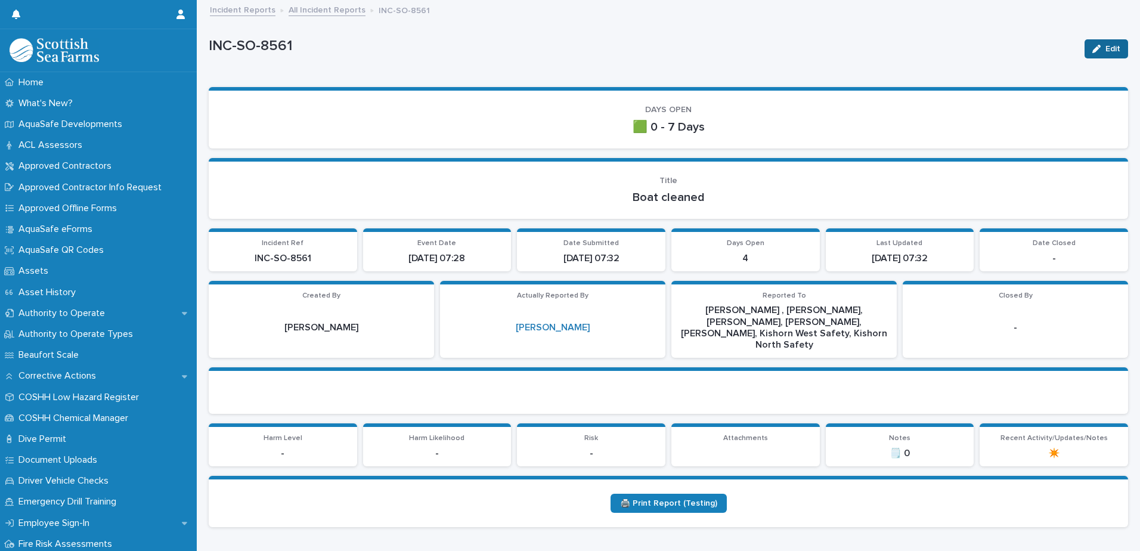
click at [1095, 42] on button "Edit" at bounding box center [1106, 48] width 44 height 19
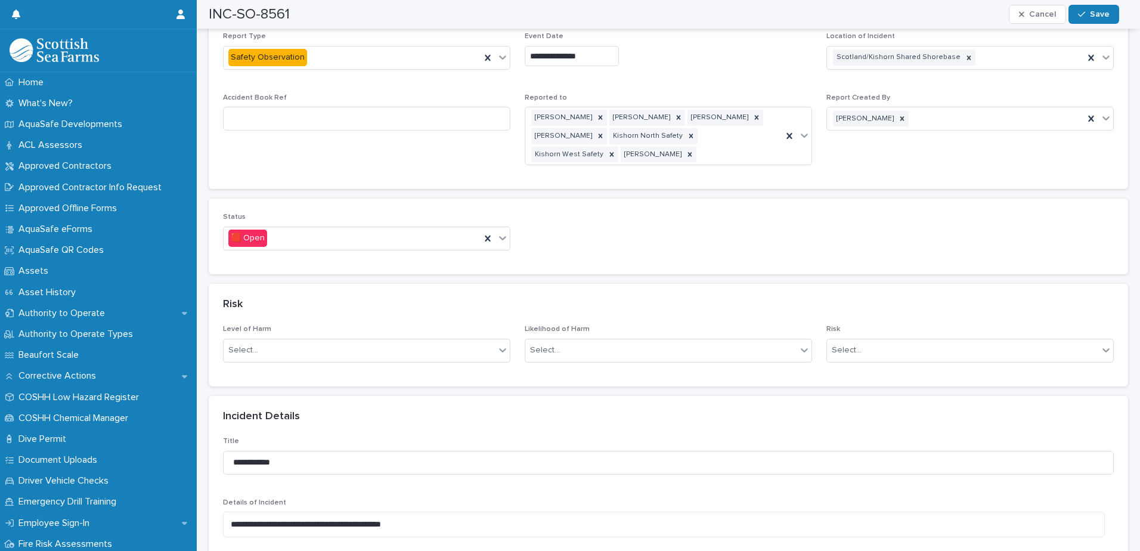
scroll to position [656, 0]
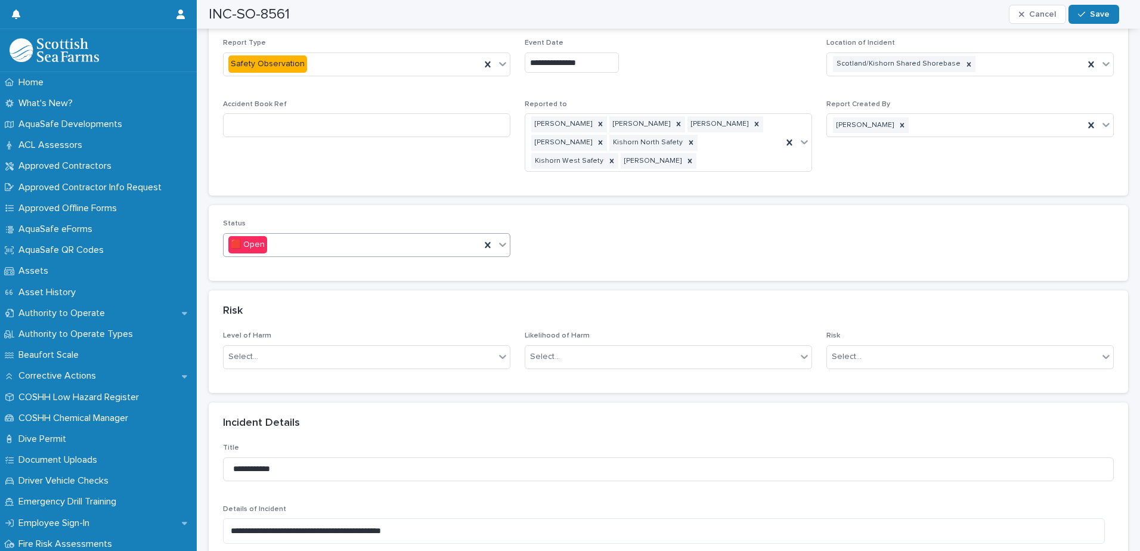
click at [501, 238] on icon at bounding box center [503, 244] width 12 height 12
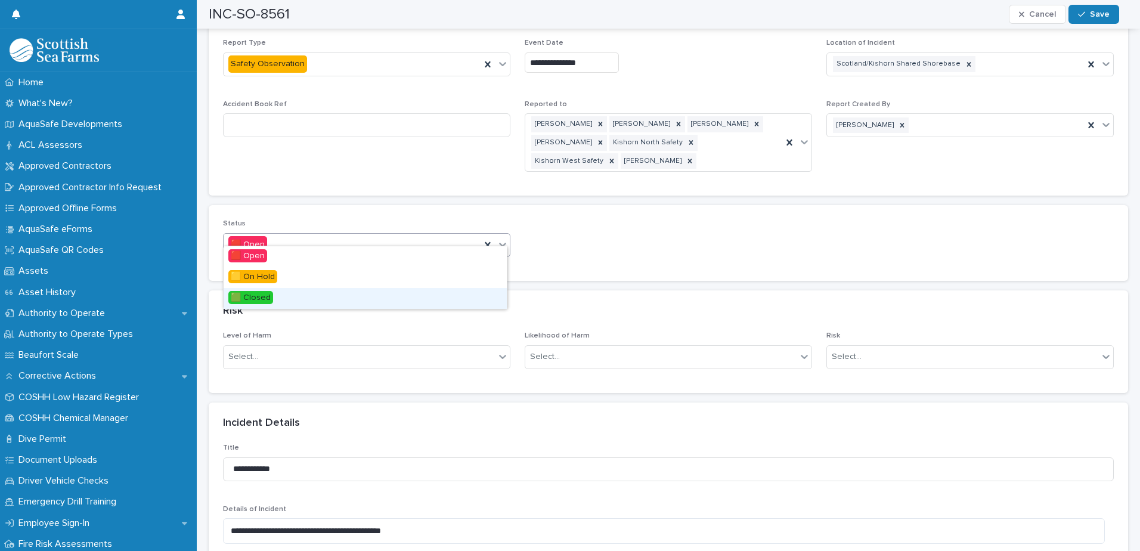
click at [438, 290] on div "🟩 Closed" at bounding box center [365, 298] width 283 height 21
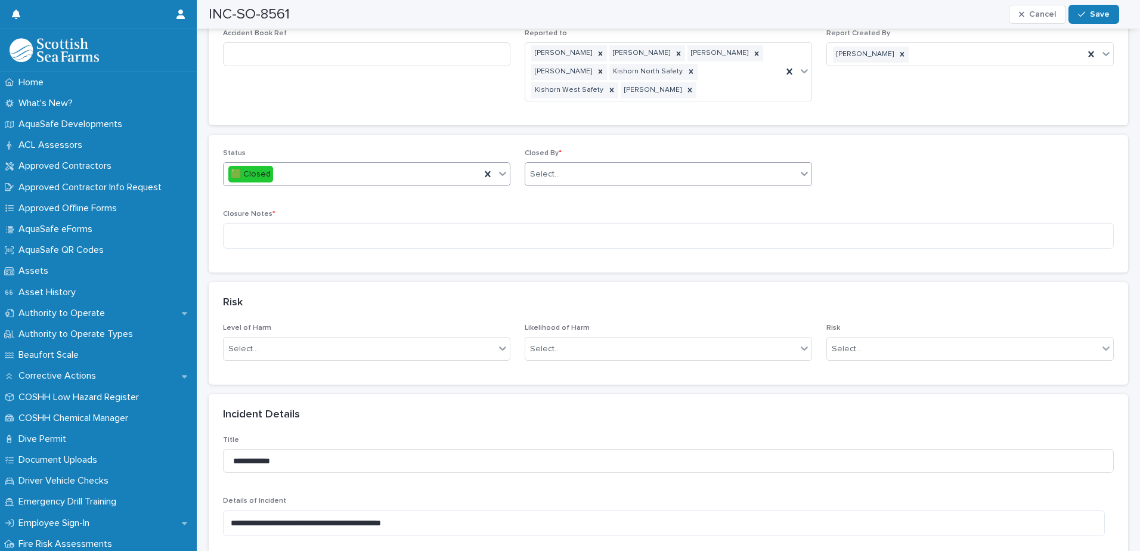
click at [592, 165] on div "Select..." at bounding box center [660, 175] width 271 height 20
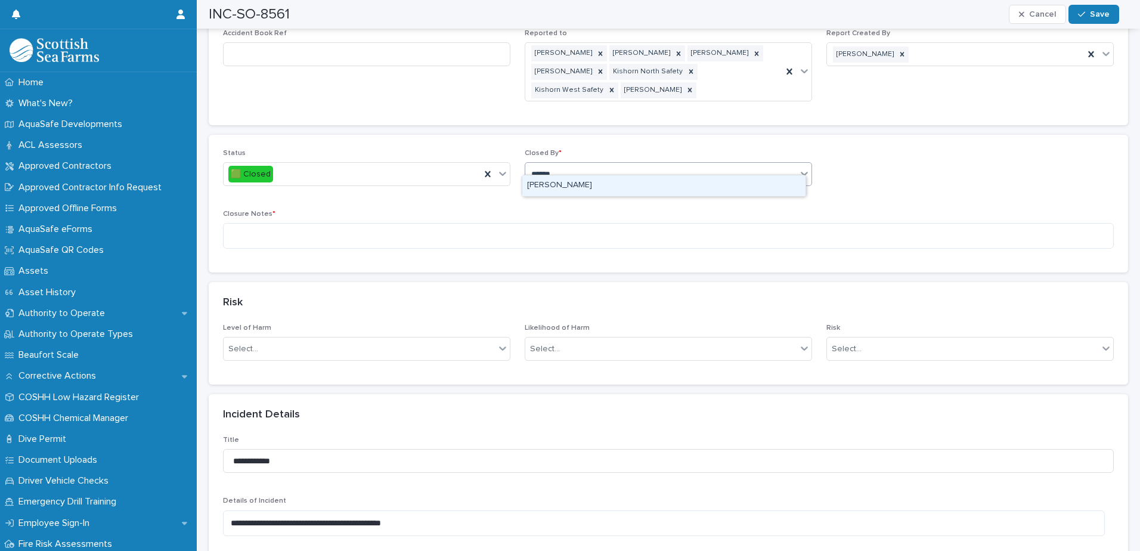
type input "*******"
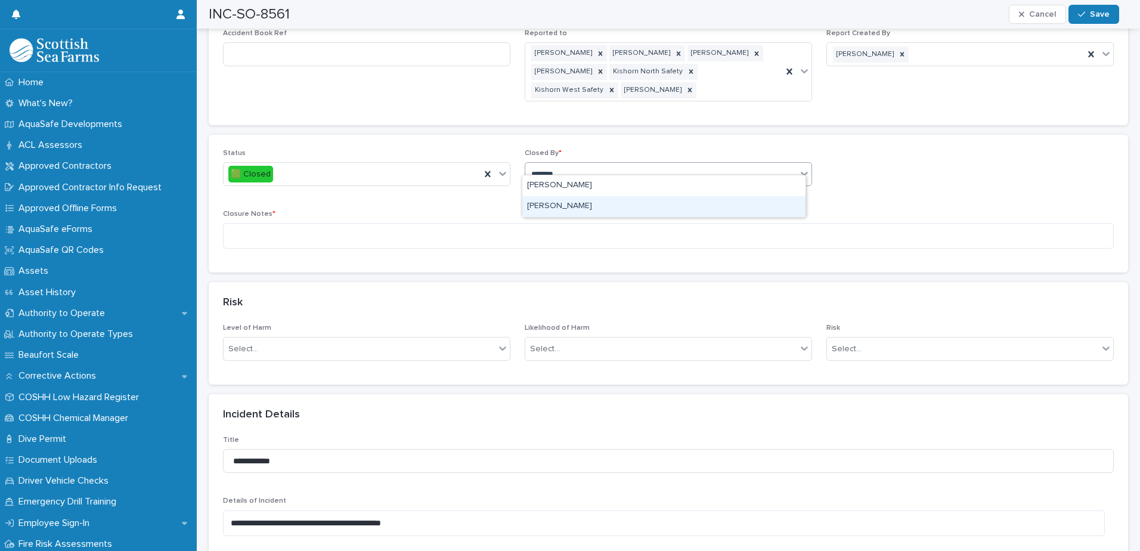
click at [594, 198] on div "[PERSON_NAME]" at bounding box center [663, 206] width 283 height 21
click at [541, 223] on textarea at bounding box center [668, 236] width 891 height 26
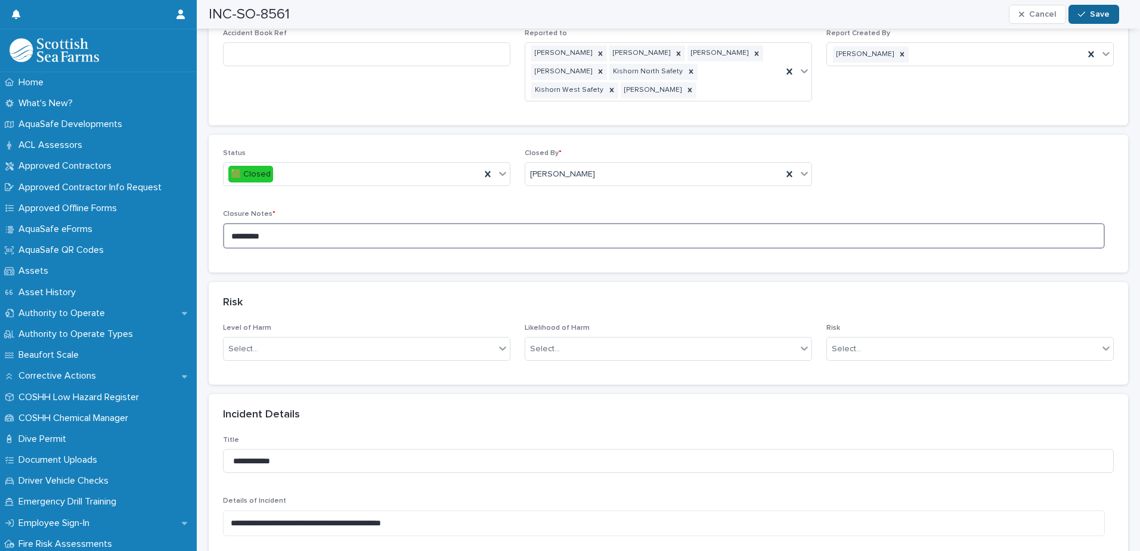
type textarea "*********"
click at [1102, 14] on span "Save" at bounding box center [1100, 14] width 20 height 8
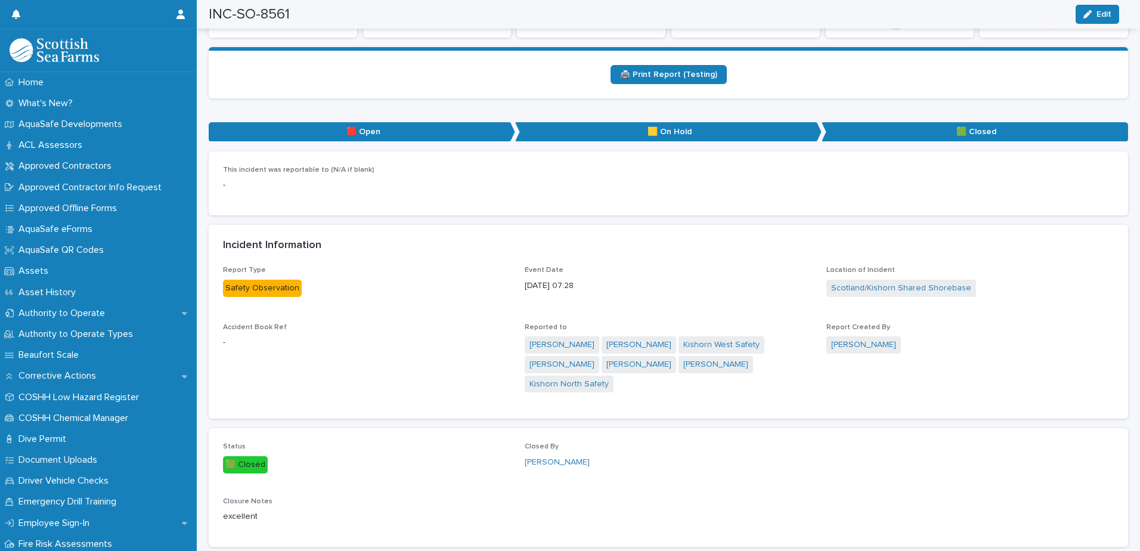
scroll to position [0, 0]
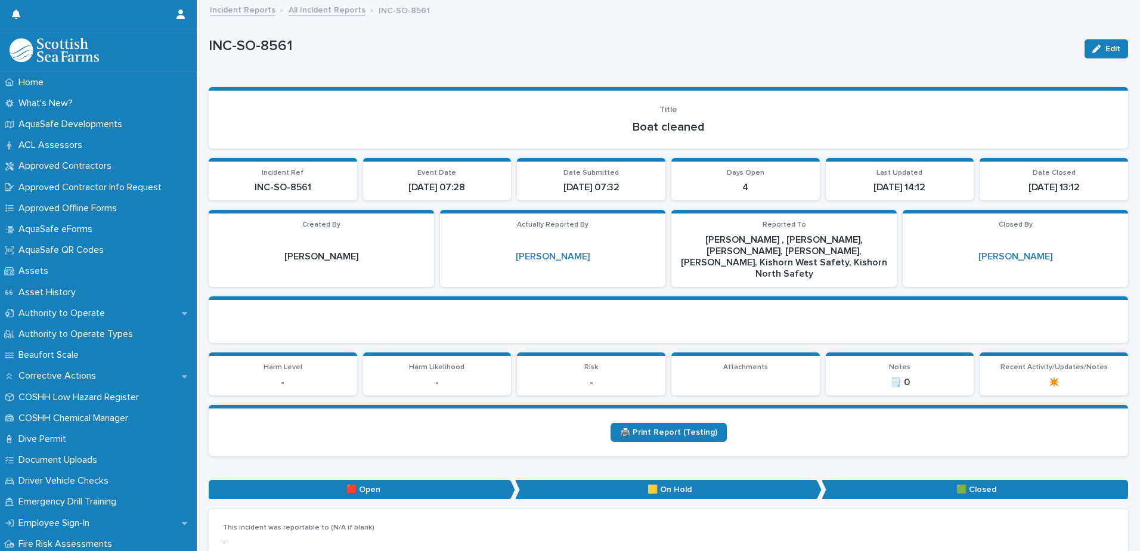
click at [312, 6] on link "All Incident Reports" at bounding box center [327, 9] width 77 height 14
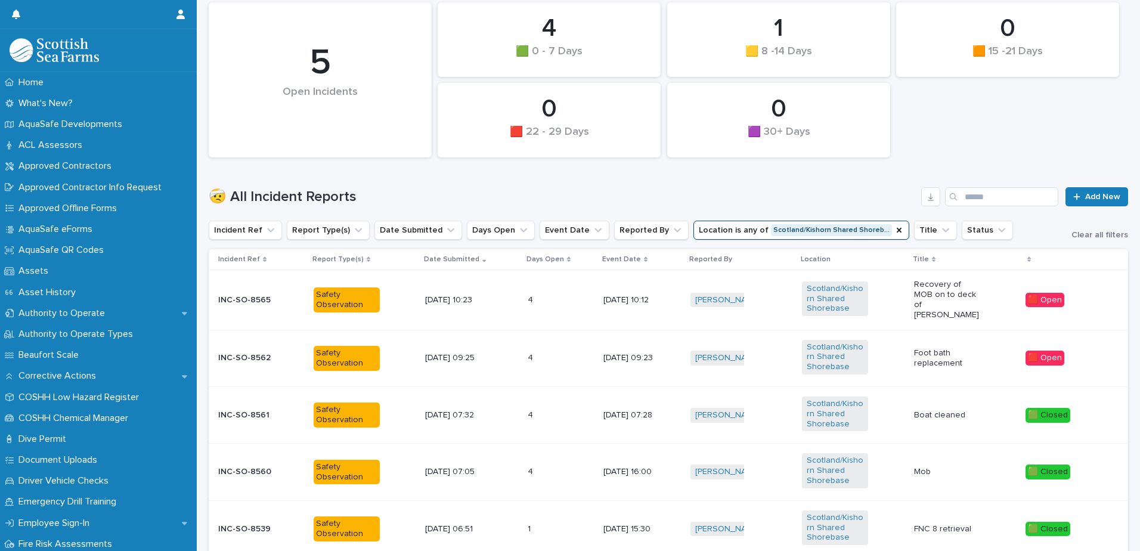
scroll to position [238, 0]
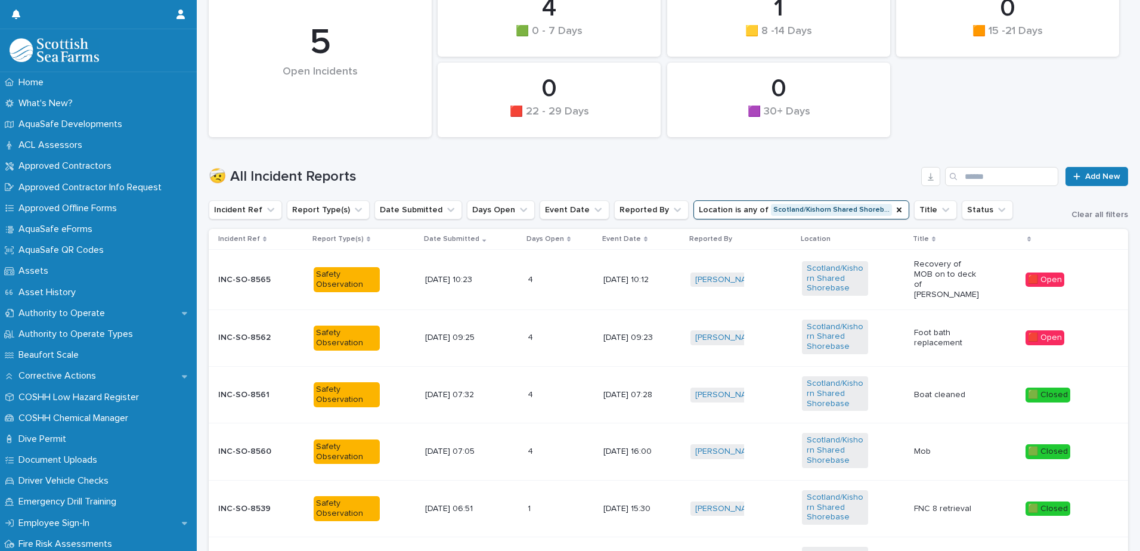
click at [539, 323] on td "4 4" at bounding box center [561, 337] width 76 height 57
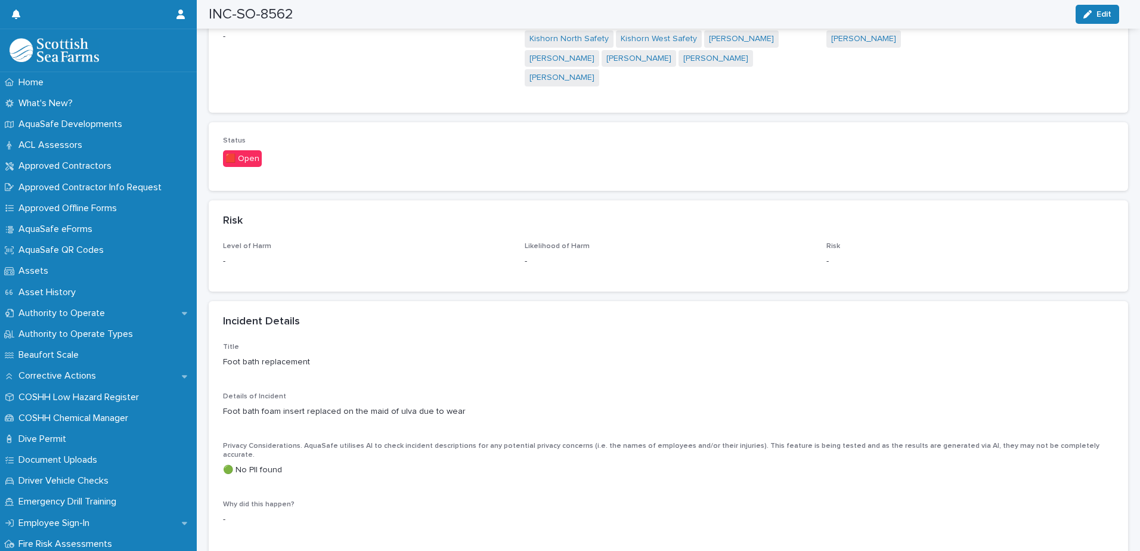
scroll to position [775, 0]
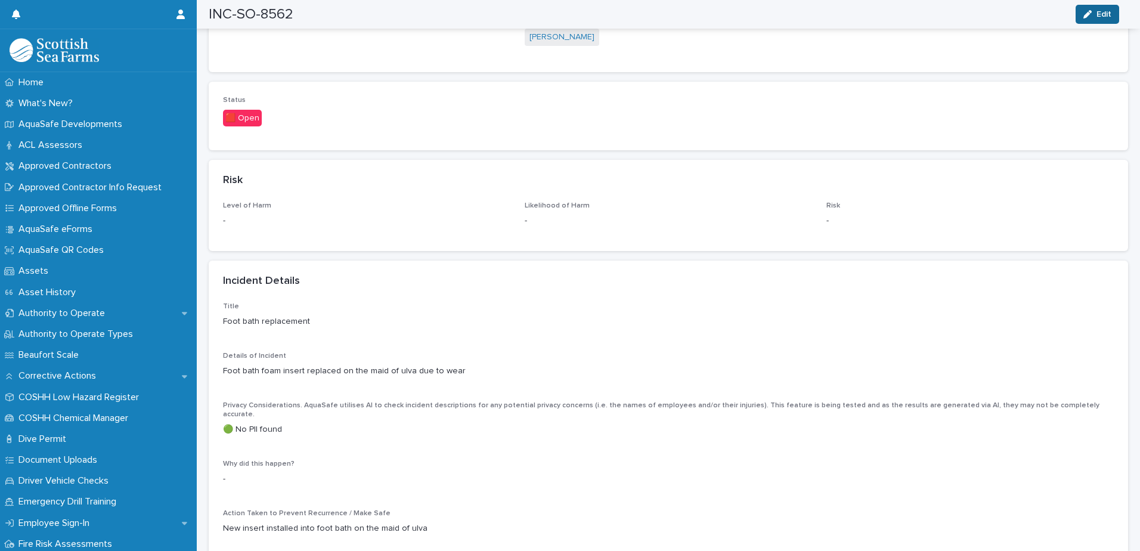
click at [1091, 11] on icon "button" at bounding box center [1087, 14] width 8 height 8
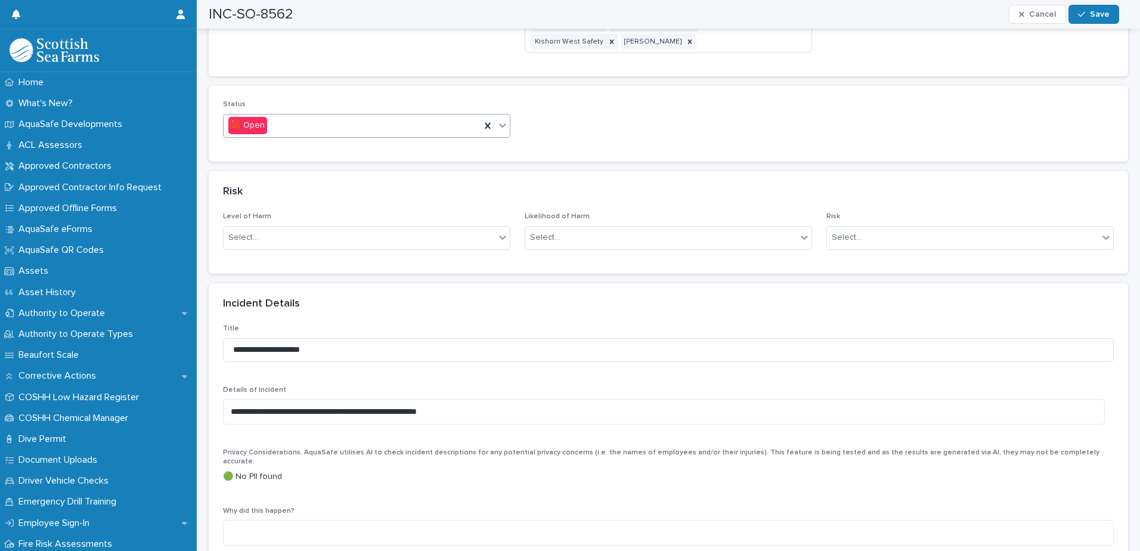
click at [497, 119] on icon at bounding box center [503, 125] width 12 height 12
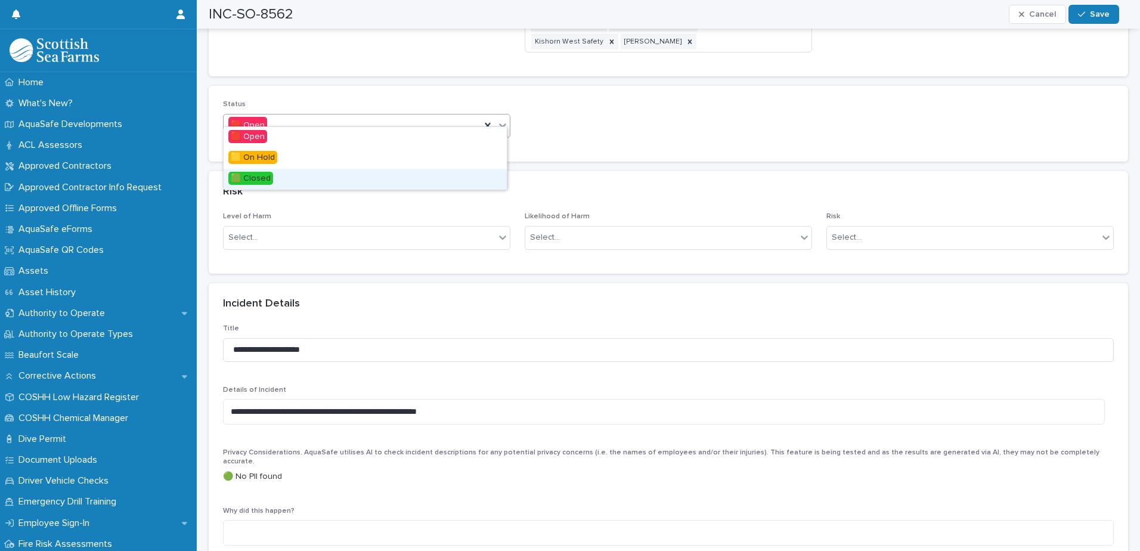
click at [456, 172] on div "🟩 Closed" at bounding box center [365, 179] width 283 height 21
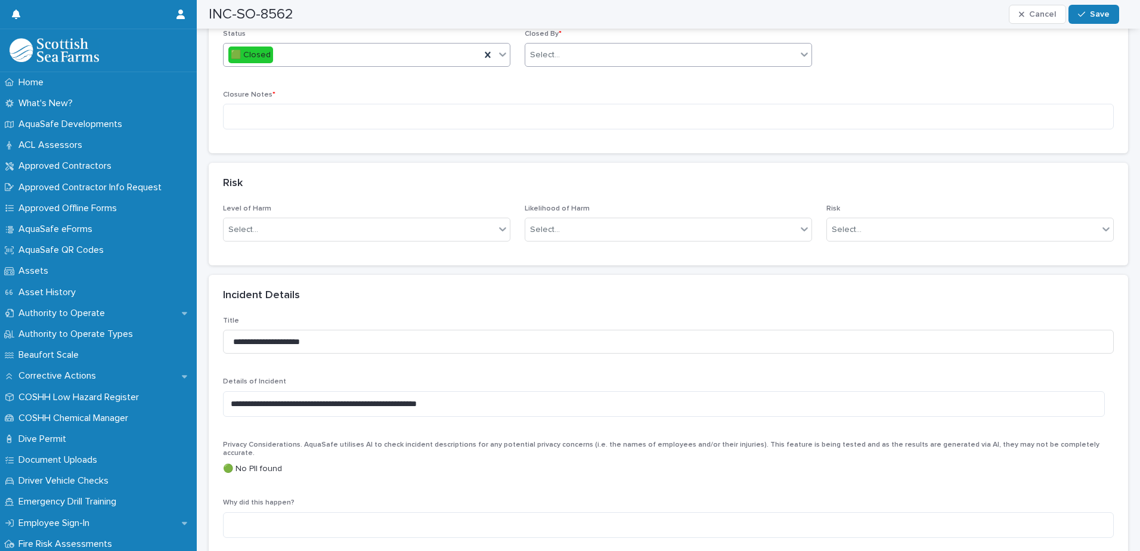
click at [544, 49] on div "Select..." at bounding box center [545, 55] width 30 height 13
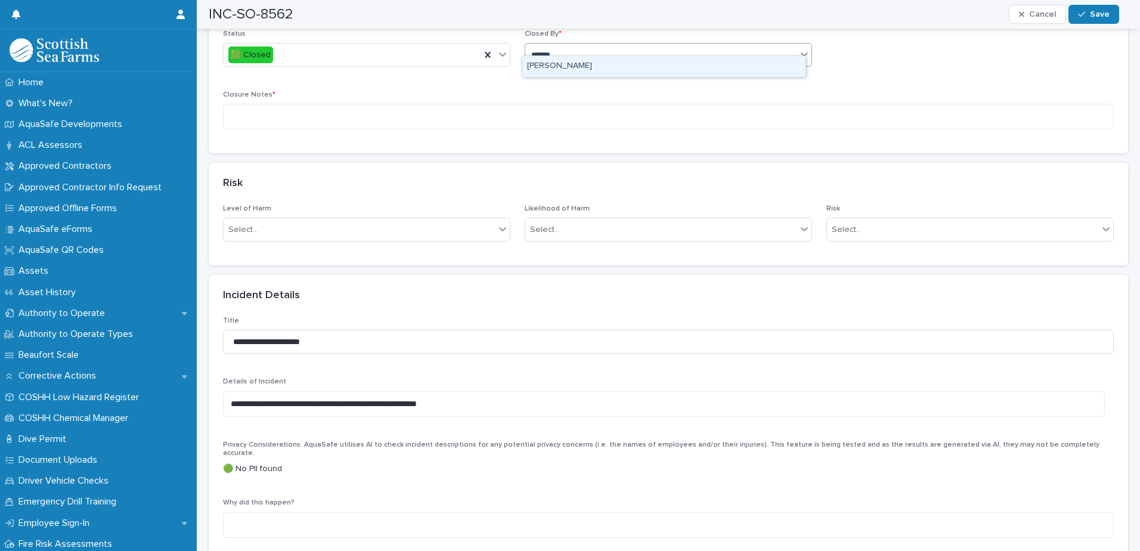
type input "*******"
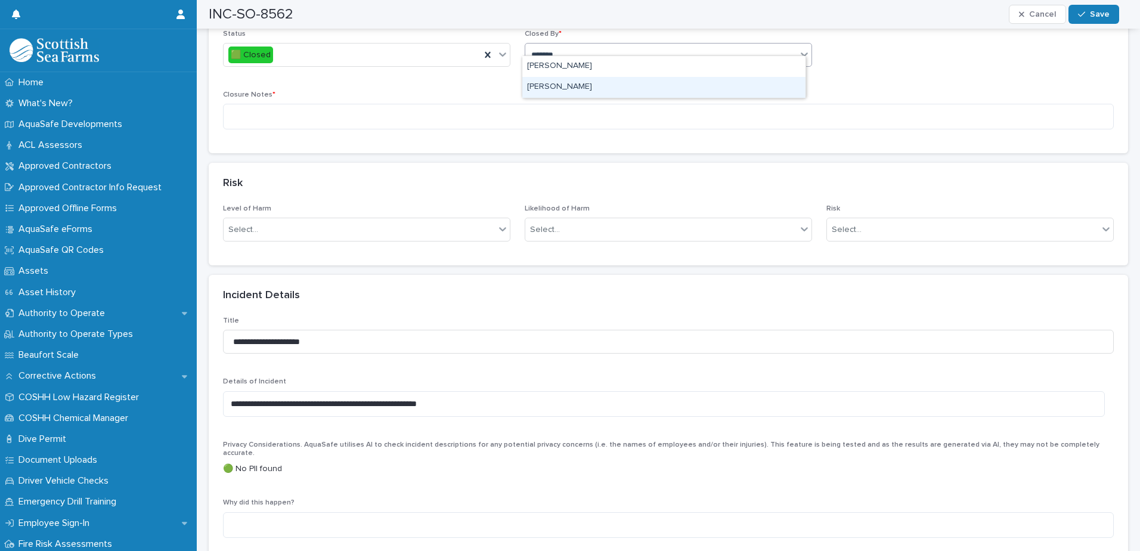
click at [545, 85] on div "[PERSON_NAME]" at bounding box center [663, 87] width 283 height 21
click at [484, 107] on textarea at bounding box center [668, 117] width 891 height 26
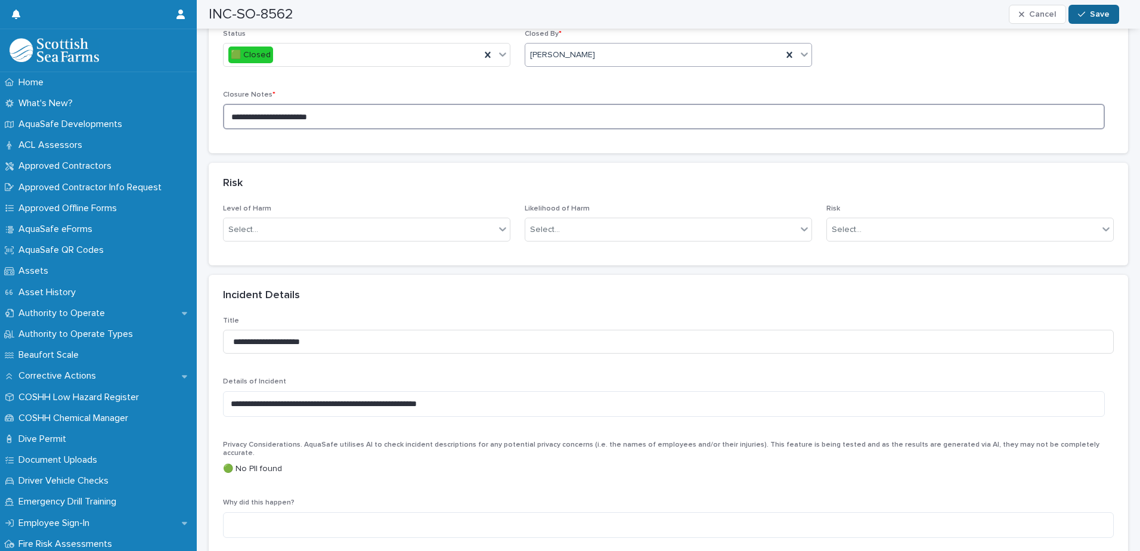
type textarea "**********"
click at [1090, 15] on div "button" at bounding box center [1084, 14] width 12 height 8
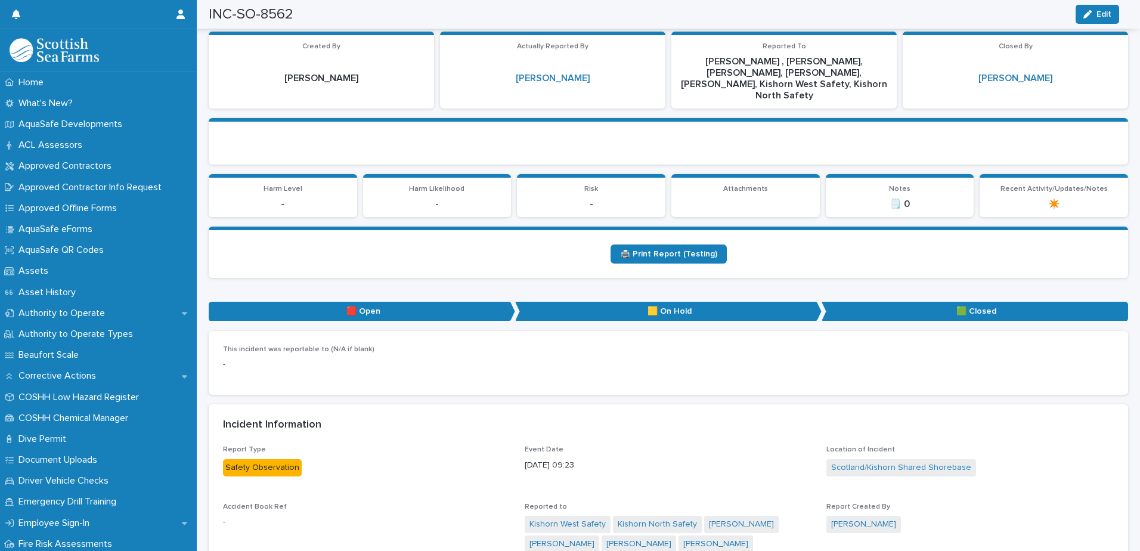
scroll to position [0, 0]
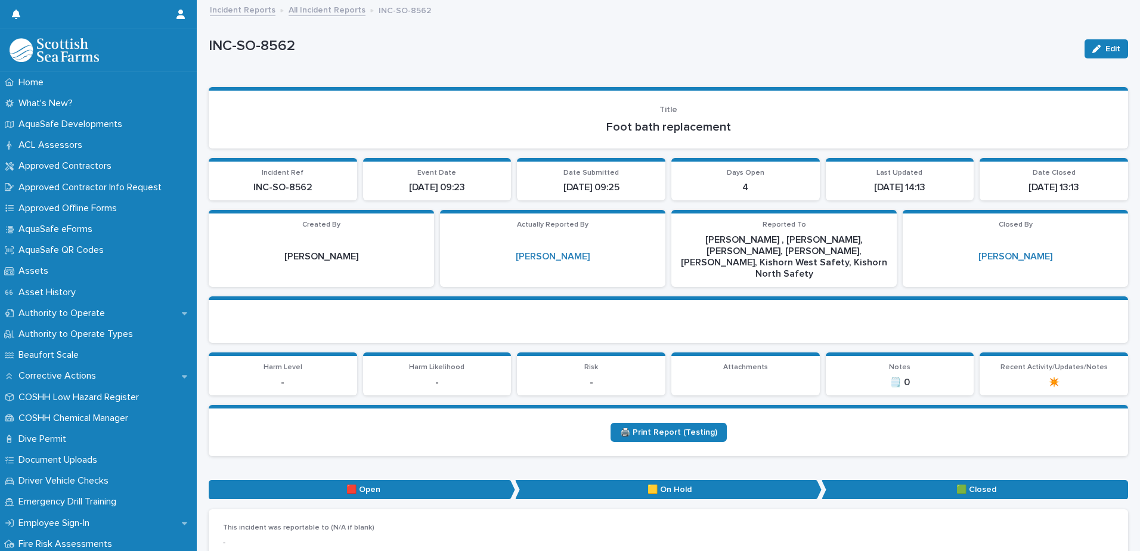
click at [312, 7] on link "All Incident Reports" at bounding box center [327, 9] width 77 height 14
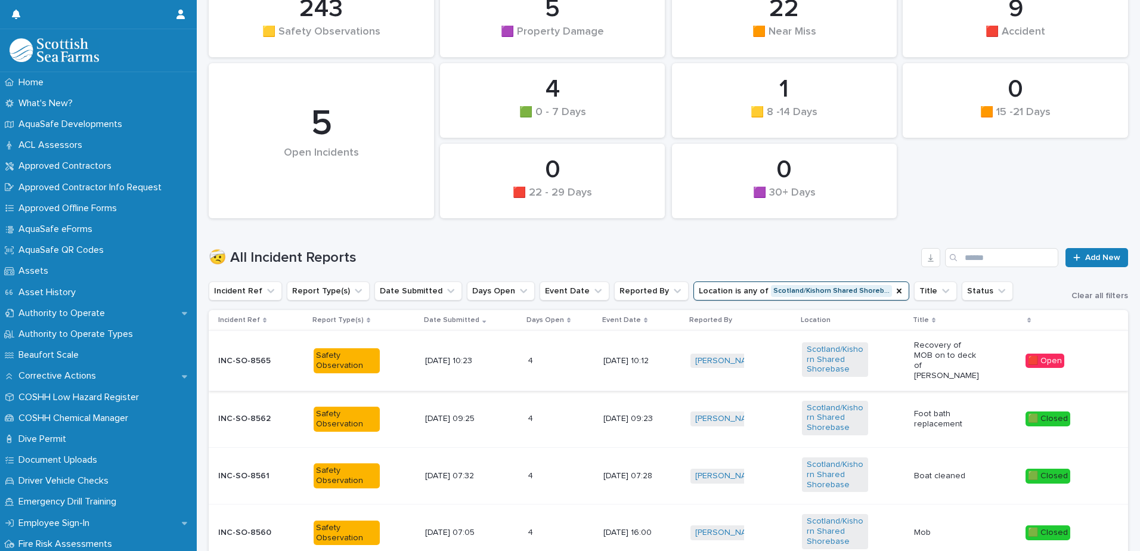
scroll to position [238, 0]
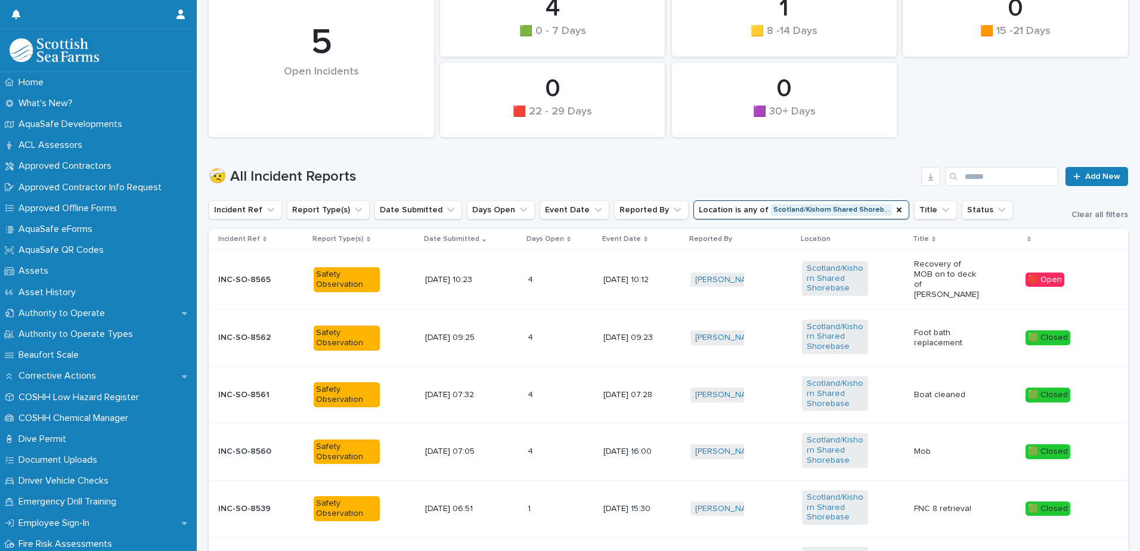
click at [557, 272] on div "4 4" at bounding box center [561, 280] width 66 height 20
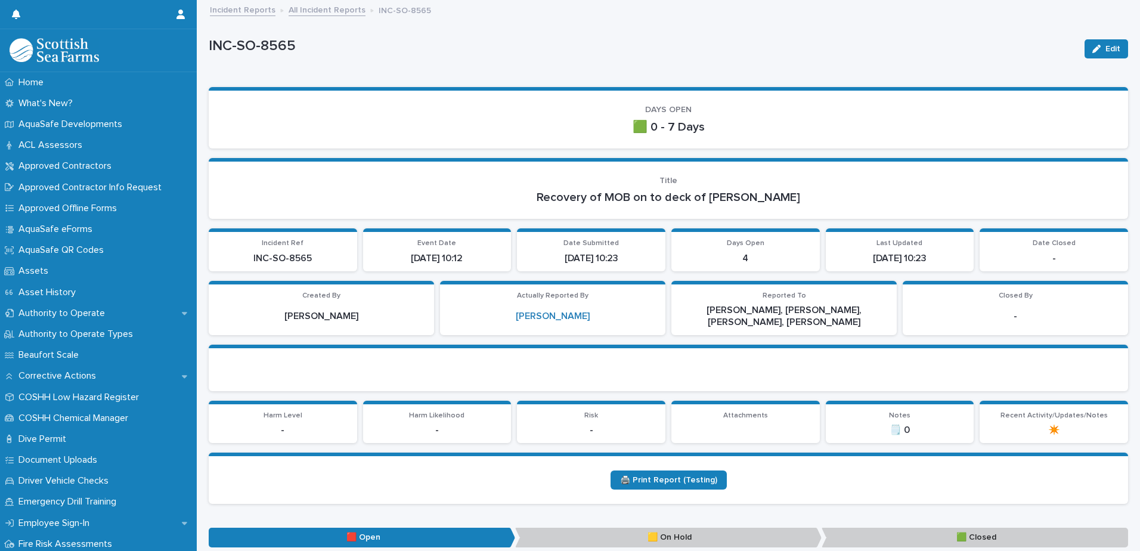
drag, startPoint x: 1088, startPoint y: 42, endPoint x: 1036, endPoint y: 165, distance: 134.1
click at [1088, 42] on button "Edit" at bounding box center [1106, 48] width 44 height 19
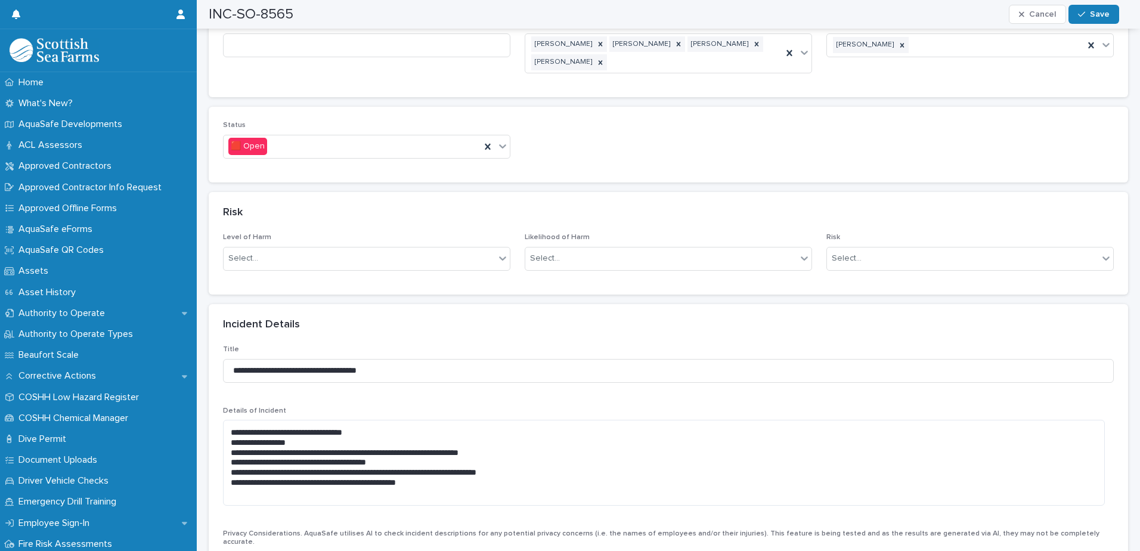
scroll to position [715, 0]
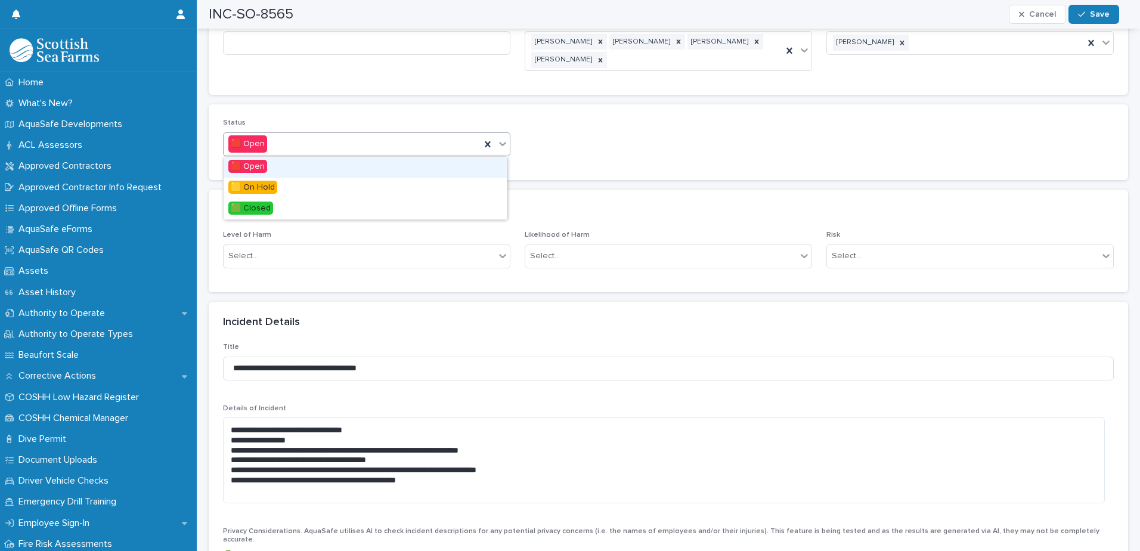
click at [497, 148] on icon at bounding box center [503, 144] width 12 height 12
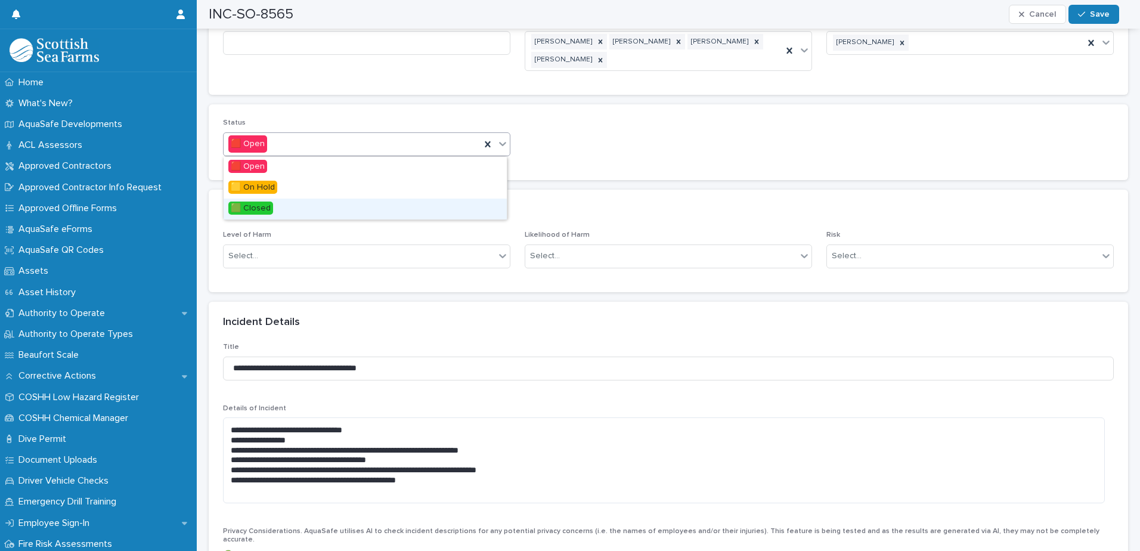
click at [426, 207] on div "🟩 Closed" at bounding box center [365, 209] width 283 height 21
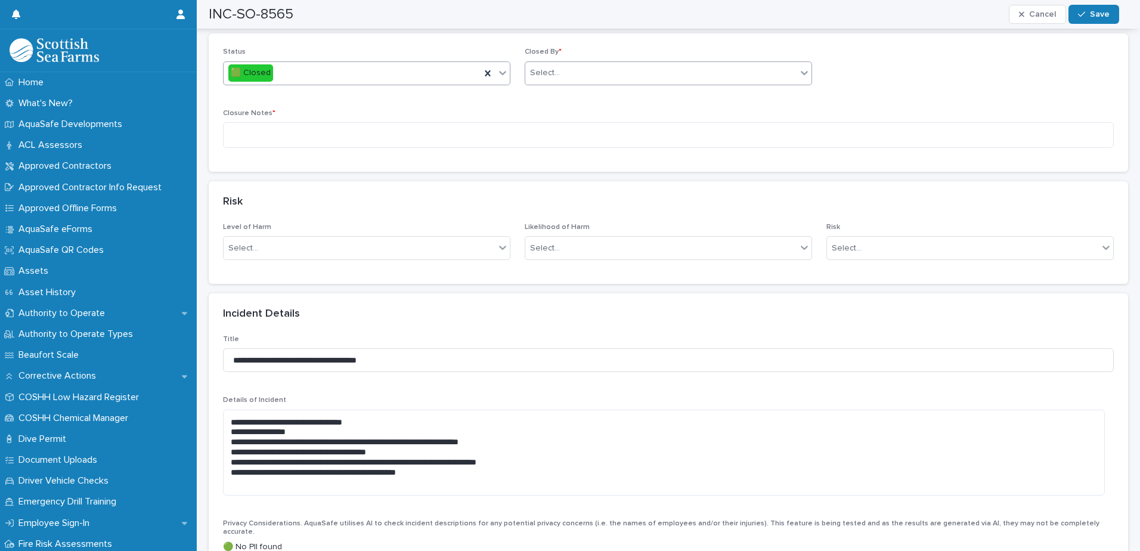
click at [538, 69] on div "Select..." at bounding box center [545, 73] width 30 height 13
type input "*******"
click at [570, 108] on div "[PERSON_NAME]" at bounding box center [663, 117] width 283 height 21
click at [536, 138] on textarea at bounding box center [668, 135] width 891 height 26
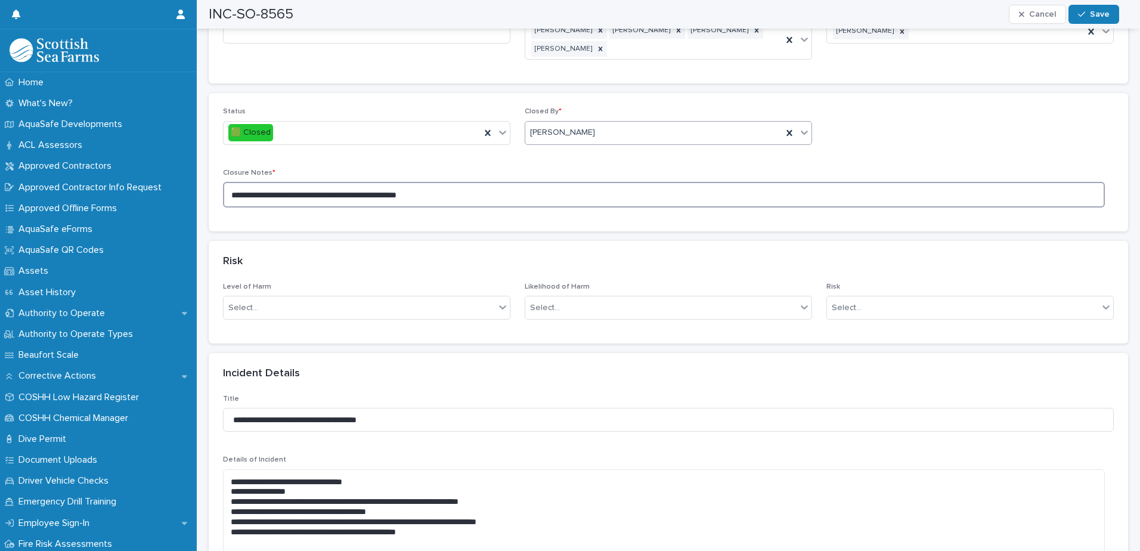
scroll to position [477, 0]
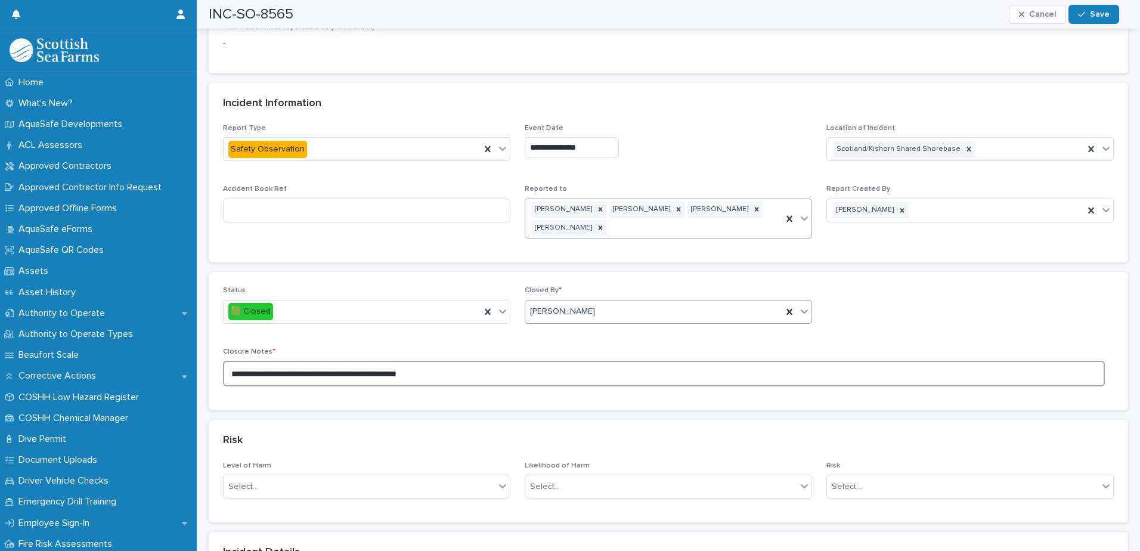
type textarea "**********"
click at [669, 221] on div "[PERSON_NAME] [PERSON_NAME] [PERSON_NAME] [PERSON_NAME]" at bounding box center [653, 218] width 257 height 39
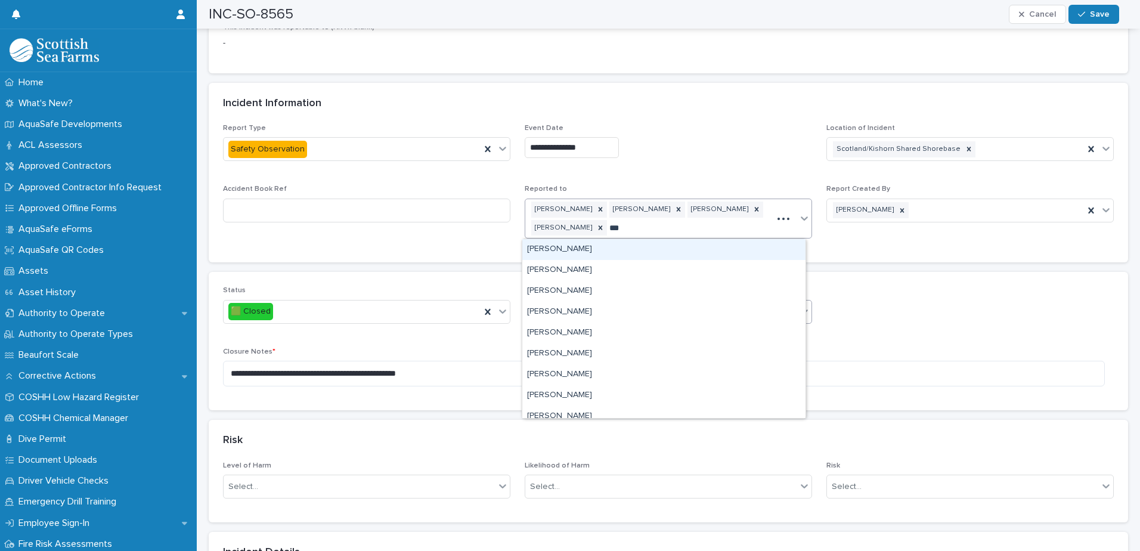
type input "****"
click at [655, 244] on div "[PERSON_NAME]" at bounding box center [663, 249] width 283 height 21
type input "*"
click at [683, 137] on div "**********" at bounding box center [668, 146] width 287 height 44
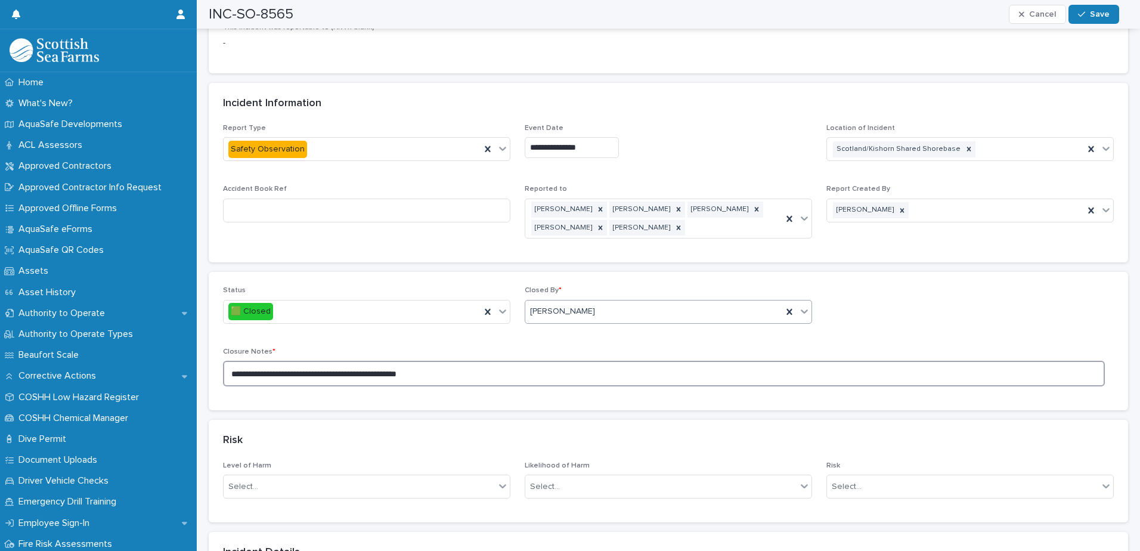
click at [467, 374] on textarea "**********" at bounding box center [664, 374] width 882 height 26
type textarea "**********"
click at [669, 229] on div "[PERSON_NAME] [PERSON_NAME] [PERSON_NAME] [PERSON_NAME] [PERSON_NAME]" at bounding box center [653, 218] width 257 height 39
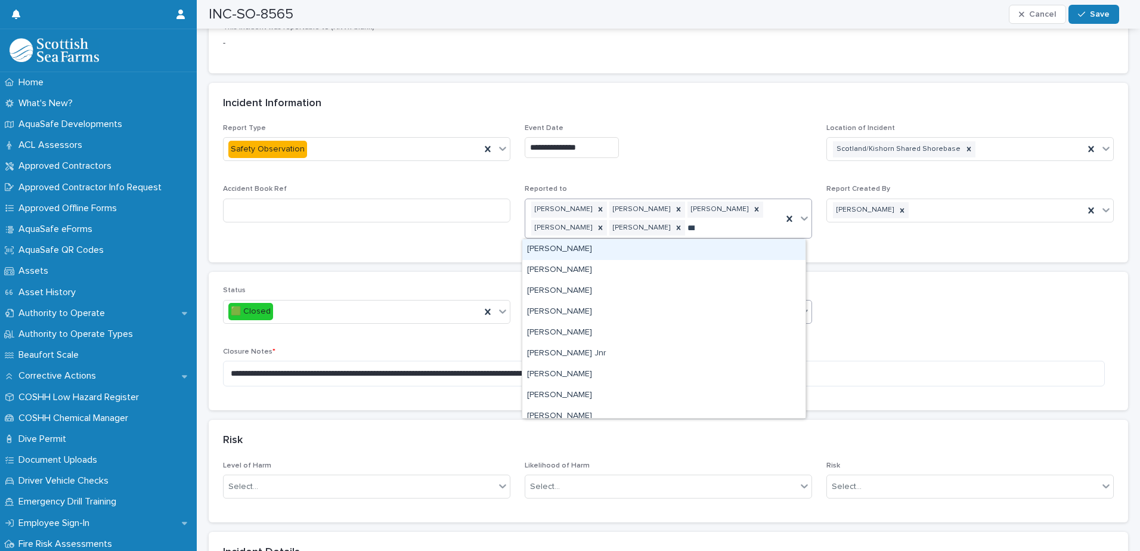
type input "****"
click at [669, 249] on div "Kishorn North Safety" at bounding box center [663, 249] width 283 height 21
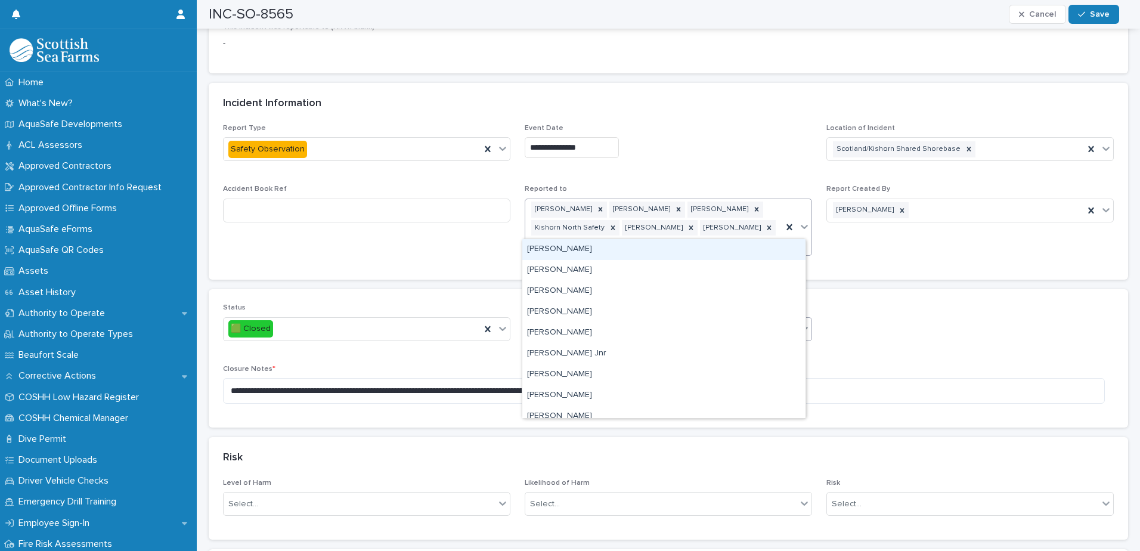
type input "****"
click at [669, 247] on div "Kishorn West Safety" at bounding box center [663, 249] width 283 height 21
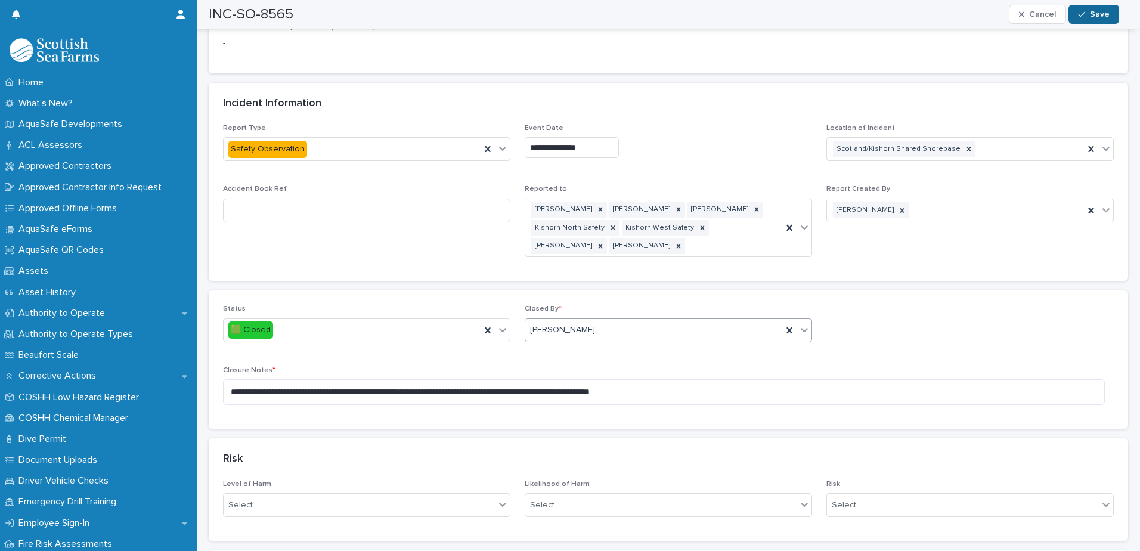
click at [1105, 14] on span "Save" at bounding box center [1100, 14] width 20 height 8
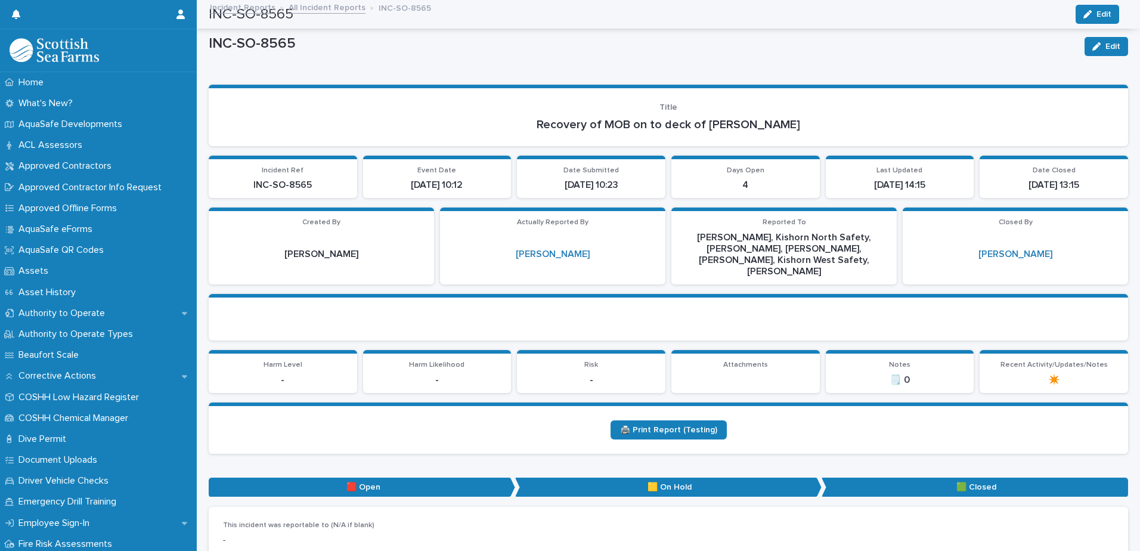
scroll to position [0, 0]
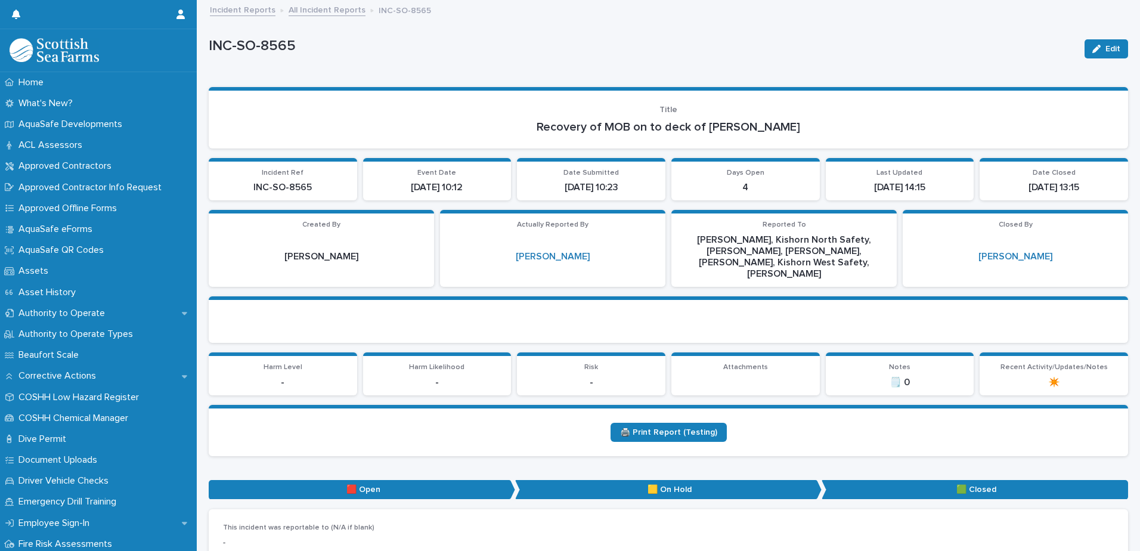
click at [330, 11] on link "All Incident Reports" at bounding box center [327, 9] width 77 height 14
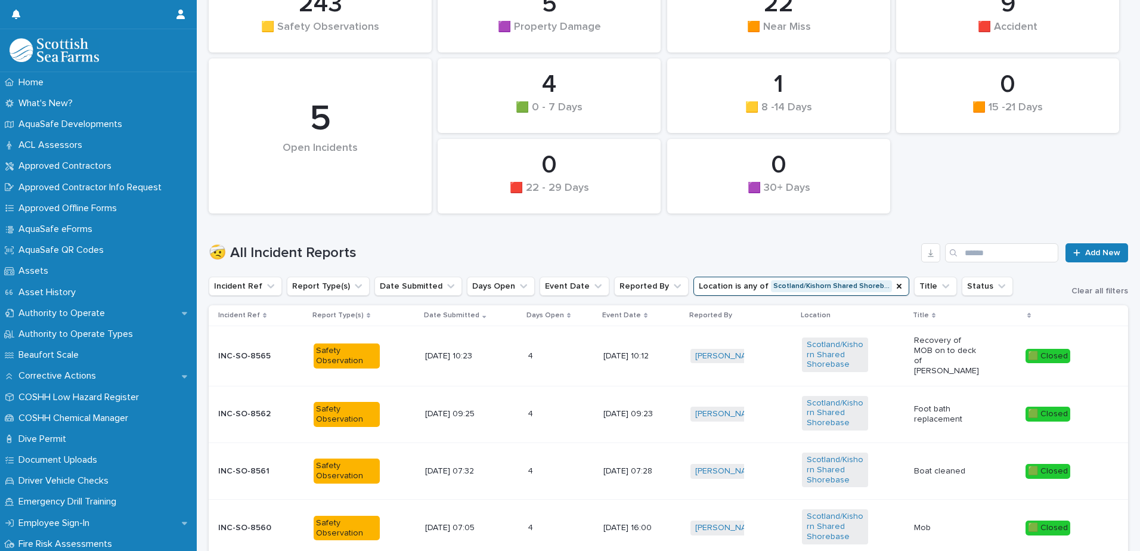
scroll to position [179, 0]
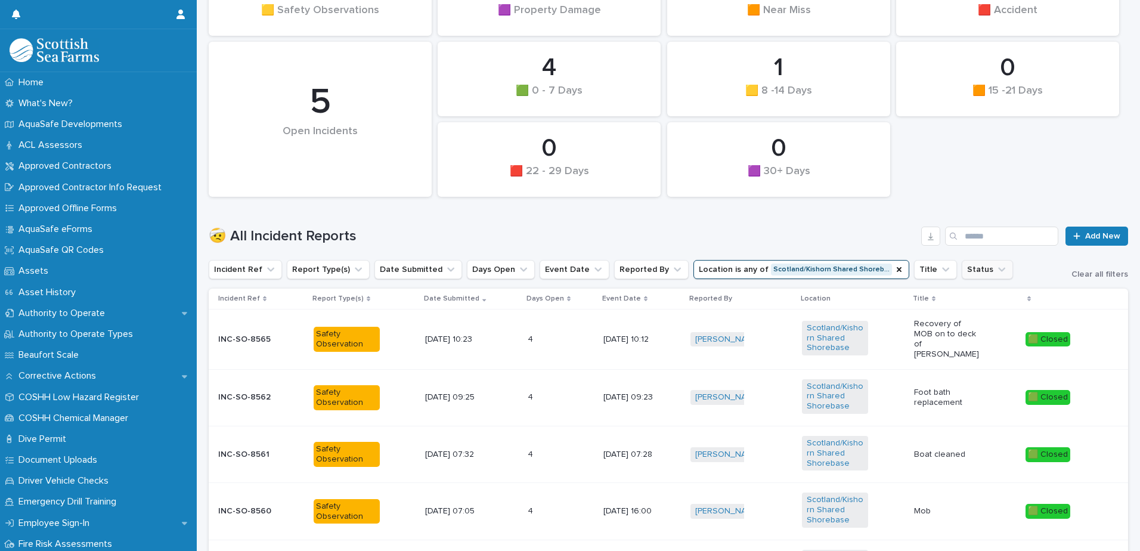
click at [998, 268] on icon "Status" at bounding box center [1001, 270] width 7 height 4
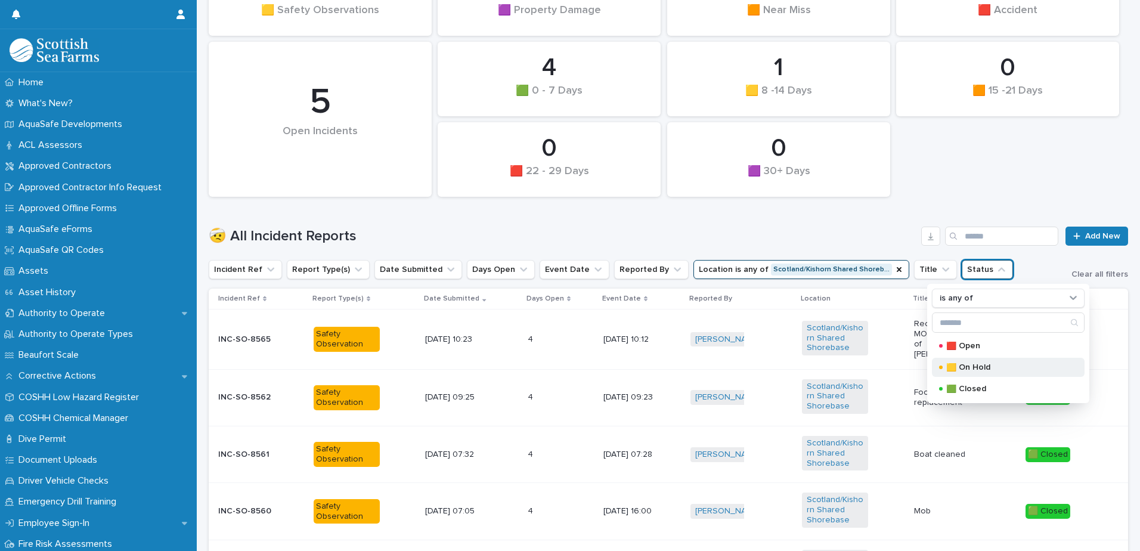
click at [996, 364] on p "🟨 On Hold" at bounding box center [1005, 367] width 119 height 8
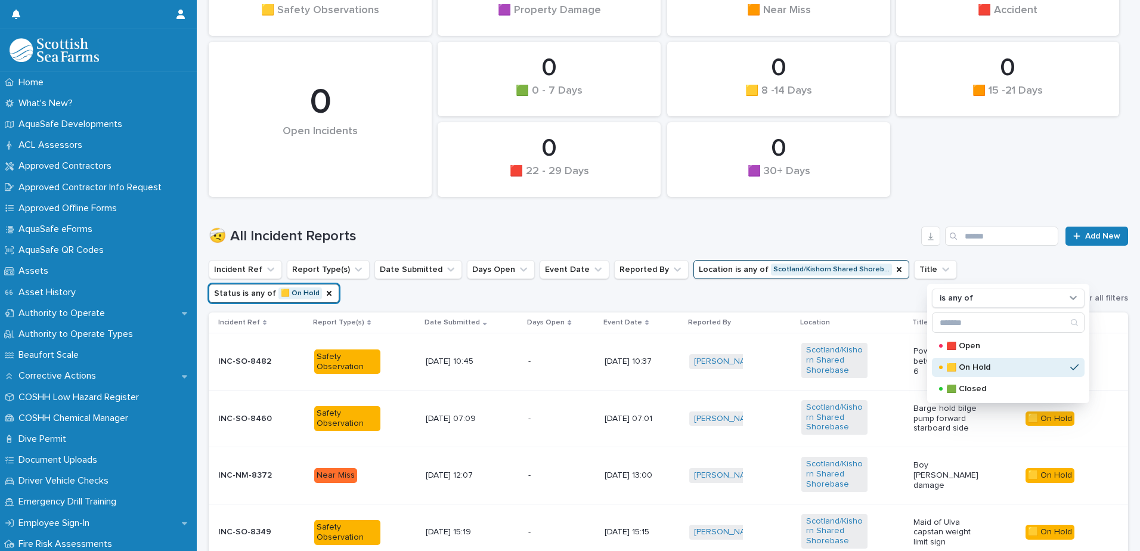
click at [1025, 191] on div "0 🟧 15 -21 Days 0 🟩 0 - 7 Days 0 🟪 Property Damage 0 🟪 30+ Days 0 🟨 8 -14 Days …" at bounding box center [668, 78] width 931 height 247
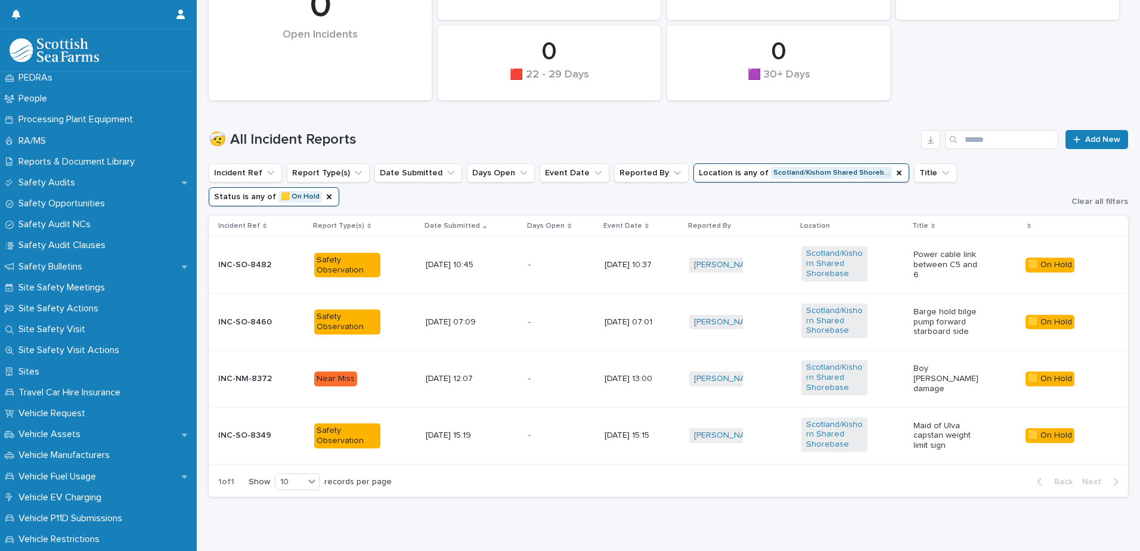
scroll to position [656, 0]
click at [63, 286] on p "Site Safety Meetings" at bounding box center [64, 286] width 101 height 11
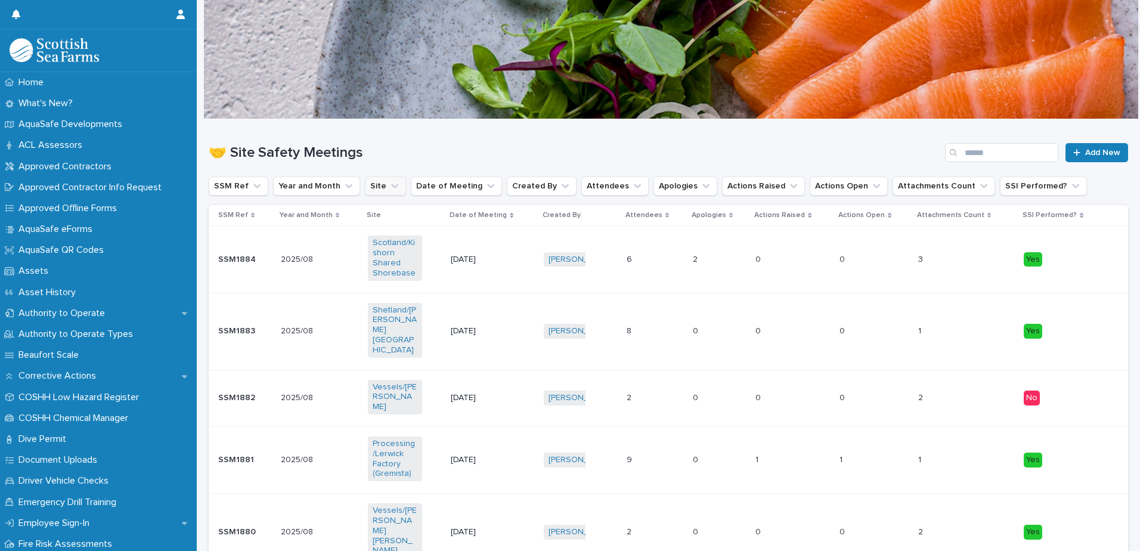
click at [389, 184] on icon "Site" at bounding box center [395, 186] width 12 height 12
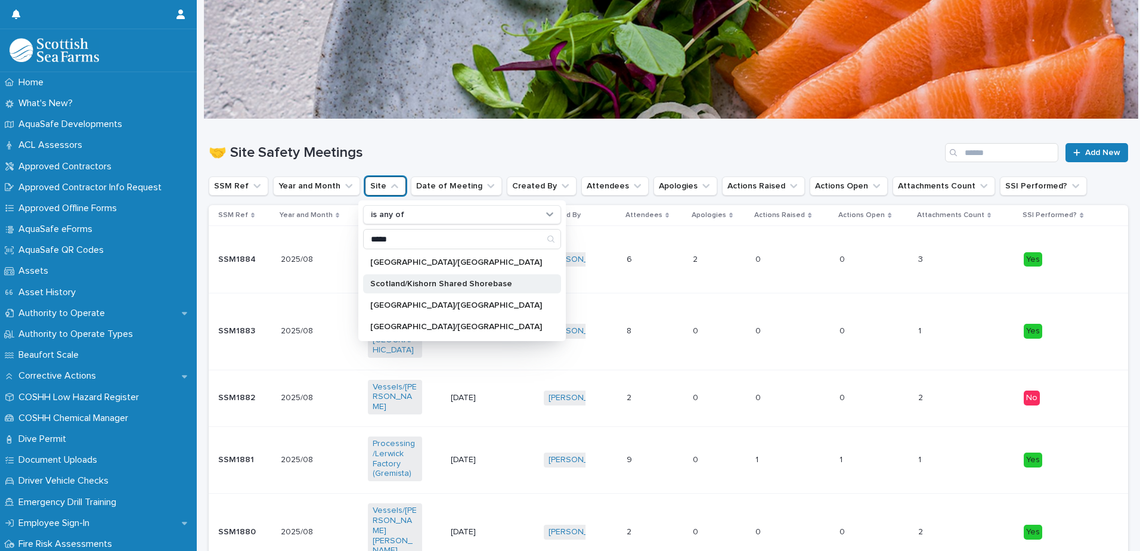
type input "*****"
click at [438, 287] on p "Scotland/Kishorn Shared Shorebase" at bounding box center [456, 284] width 172 height 8
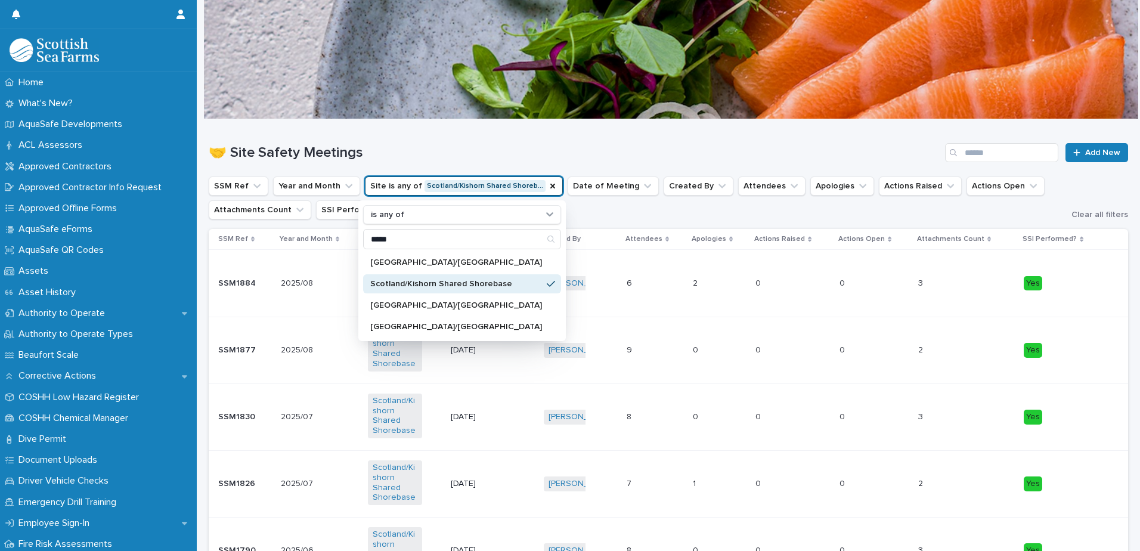
click at [560, 134] on div "🤝 Site Safety Meetings Add New" at bounding box center [668, 147] width 919 height 57
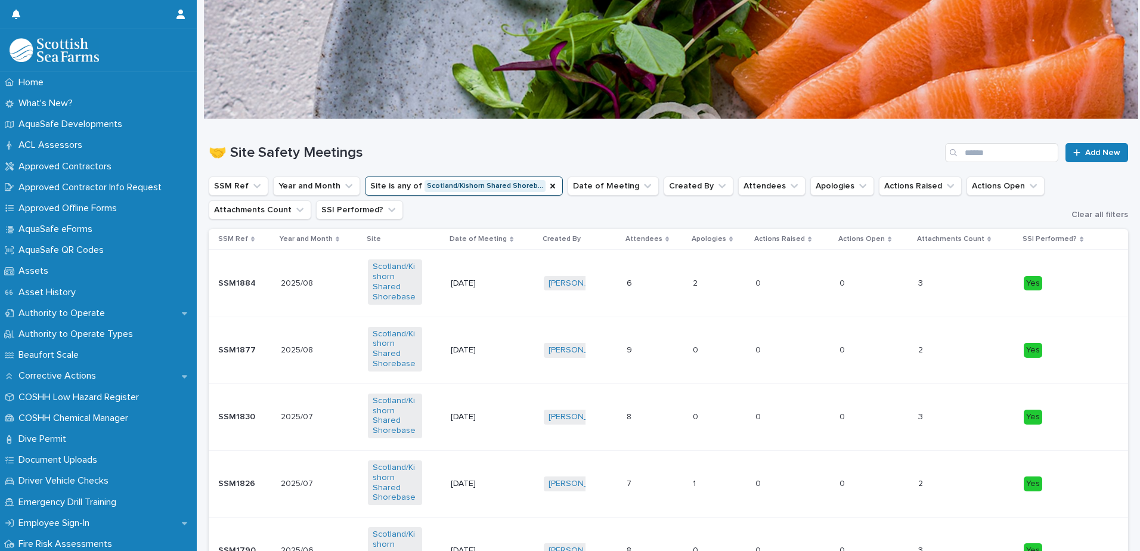
click at [337, 303] on td "2025/08 2025/08" at bounding box center [319, 283] width 87 height 67
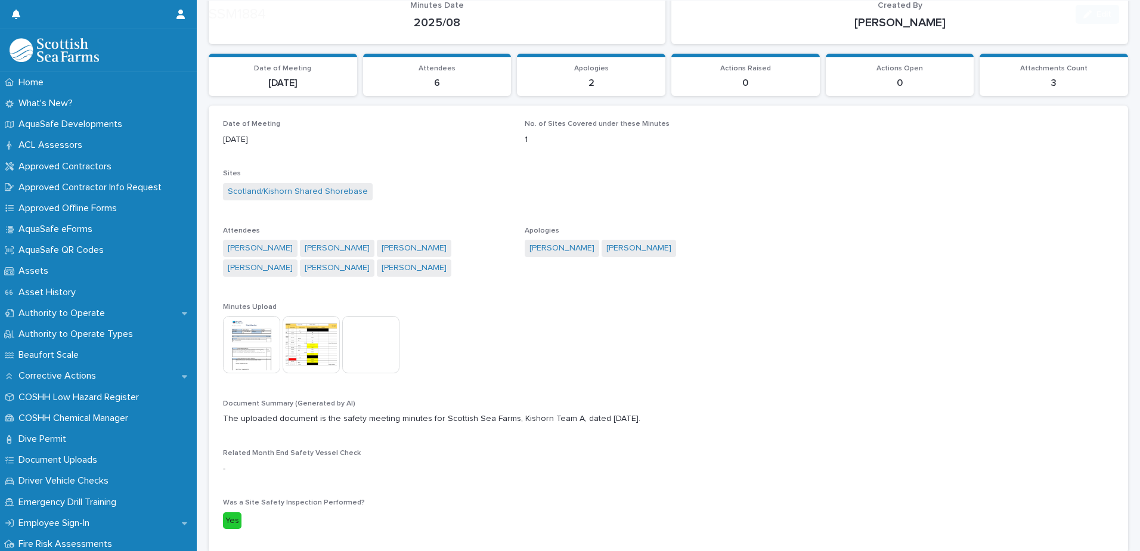
scroll to position [179, 0]
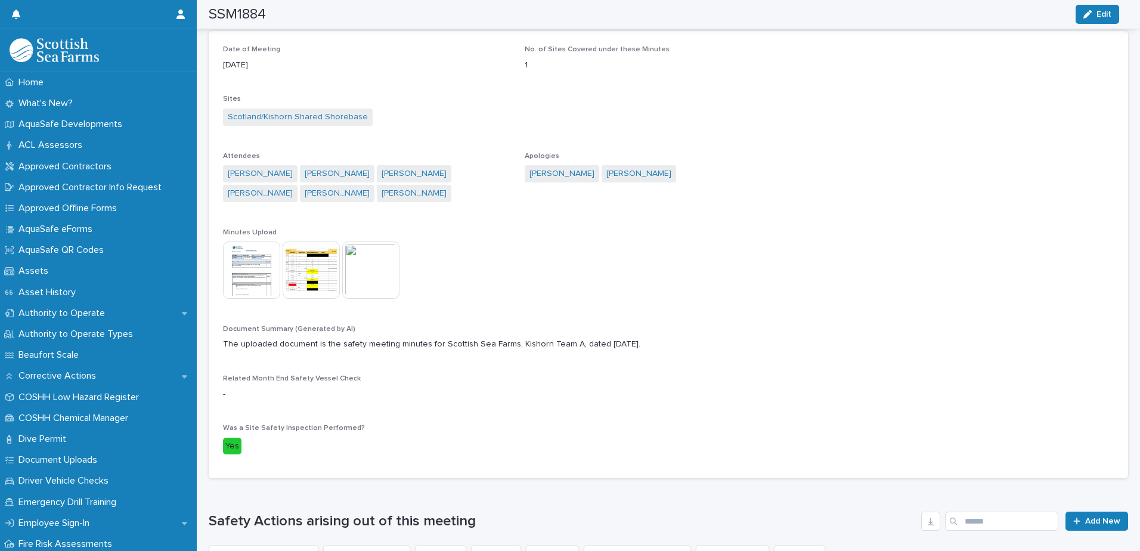
click at [258, 283] on img at bounding box center [251, 269] width 57 height 57
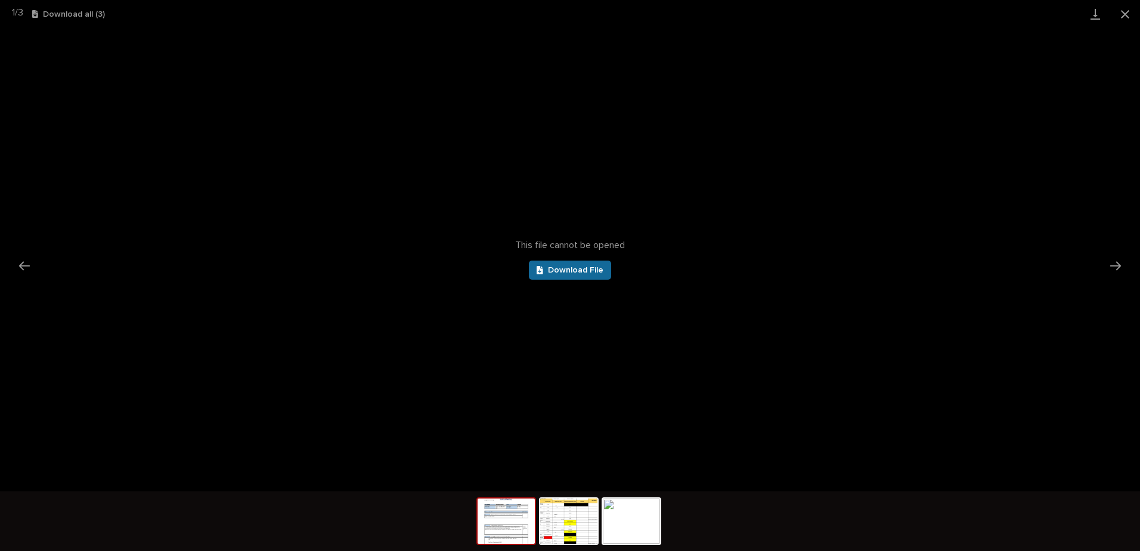
scroll to position [0, 0]
click at [579, 273] on span "Download File" at bounding box center [575, 270] width 55 height 8
